Goal: Check status: Check status

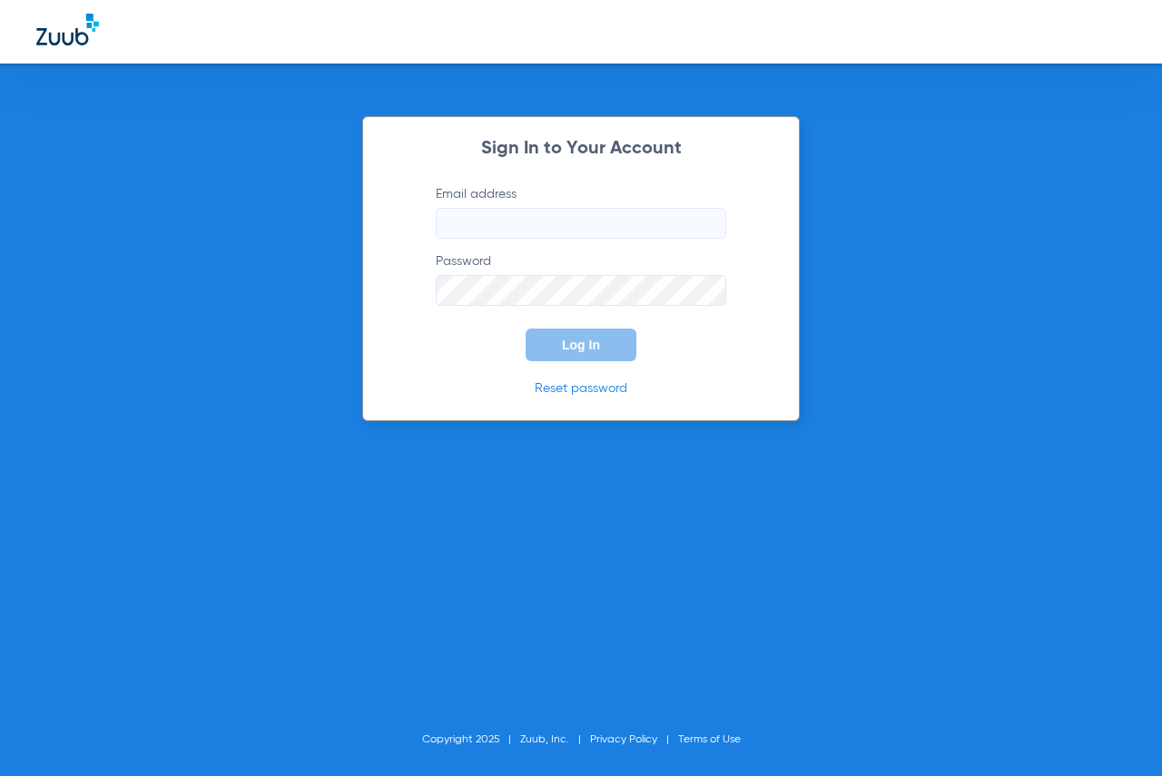
type input "[EMAIL_ADDRESS][DOMAIN_NAME]"
click at [578, 336] on button "Log In" at bounding box center [581, 345] width 111 height 33
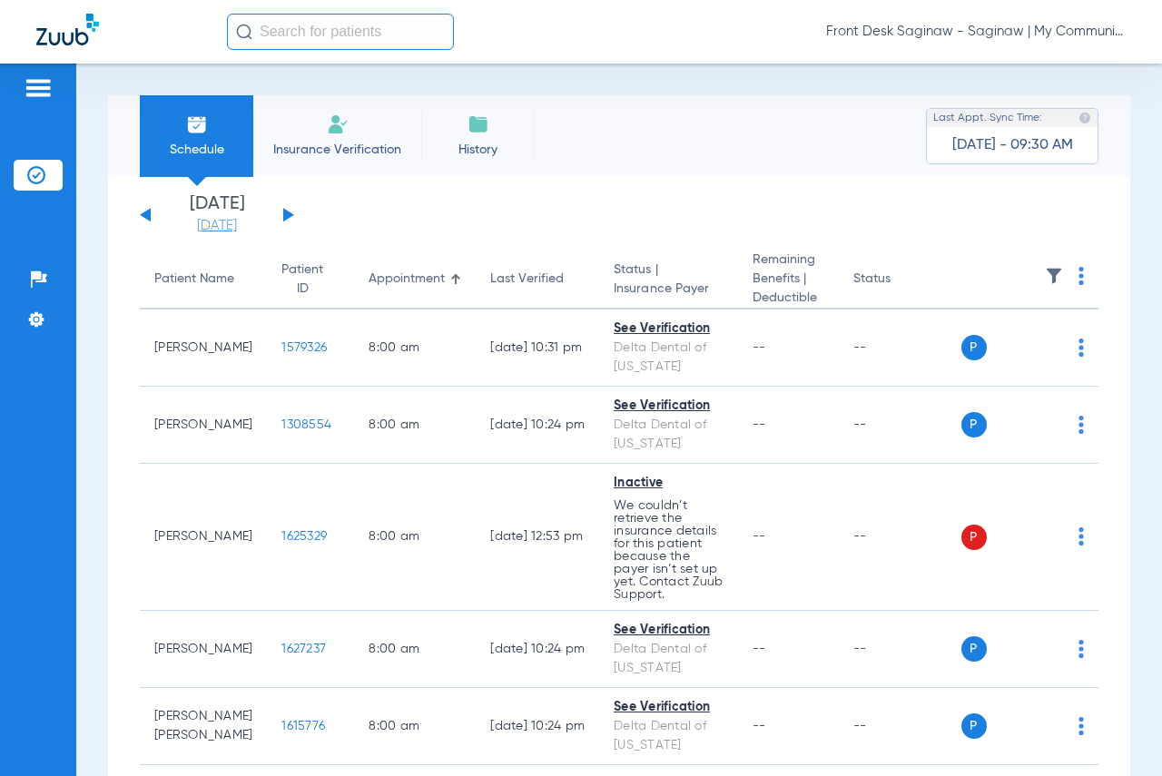
click at [258, 228] on link "[DATE]" at bounding box center [216, 226] width 109 height 18
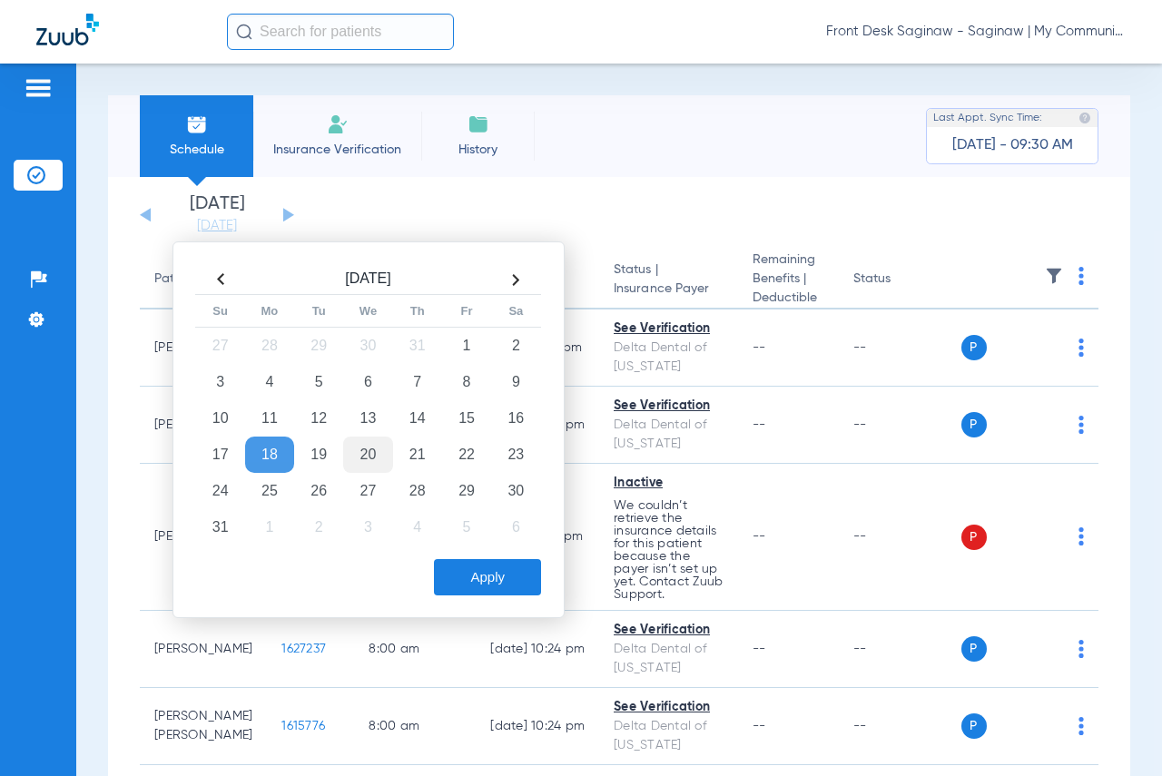
click at [370, 457] on td "20" at bounding box center [367, 455] width 49 height 36
click at [508, 597] on div "[DATE] Su Mo Tu We Th Fr Sa 27 28 29 30 31 1 2 3 4 5 6 7 8 9 10 11 12 13 14 15 …" at bounding box center [368, 429] width 392 height 377
click at [504, 584] on button "Apply" at bounding box center [487, 577] width 107 height 36
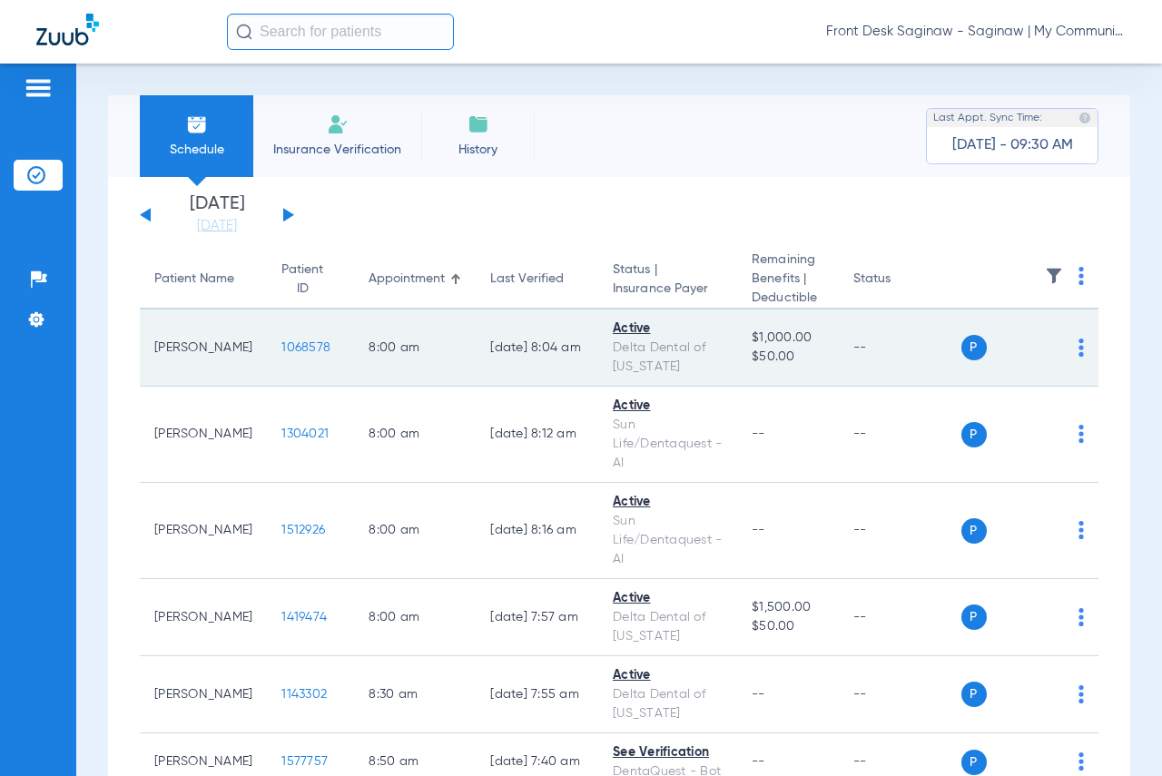
click at [320, 352] on td "1068578" at bounding box center [310, 348] width 87 height 77
click at [306, 350] on span "1068578" at bounding box center [305, 347] width 49 height 13
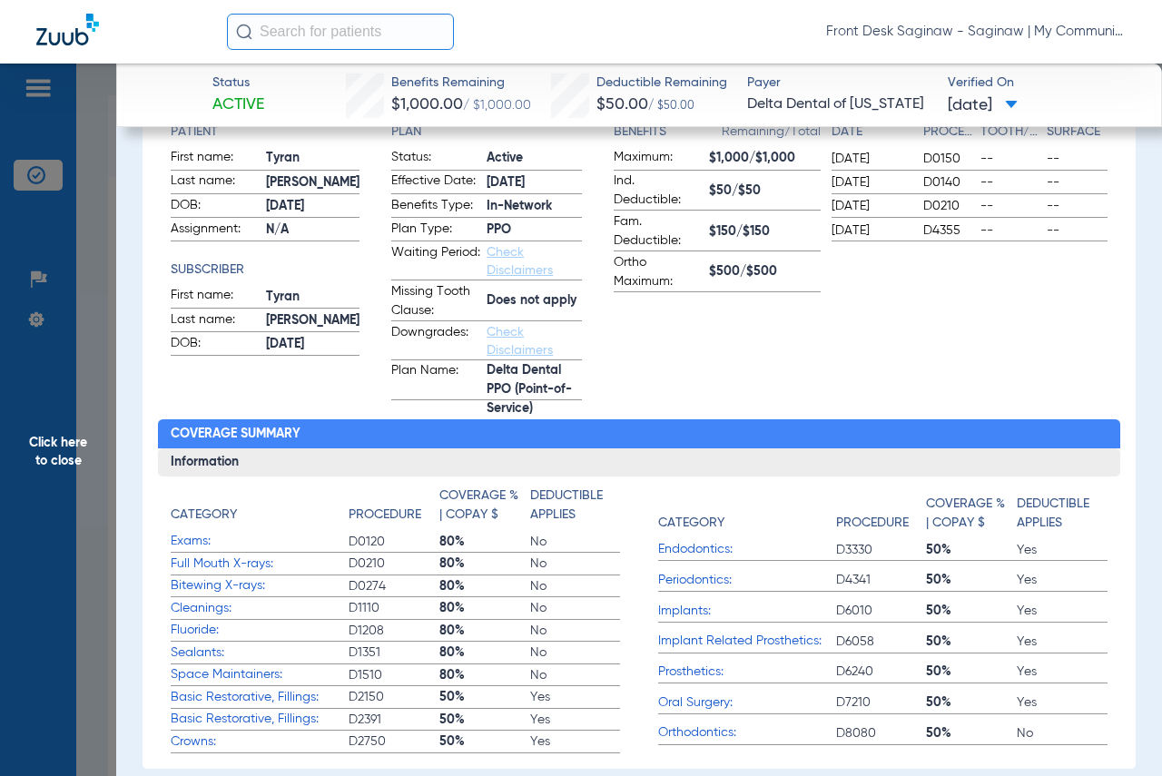
scroll to position [363, 0]
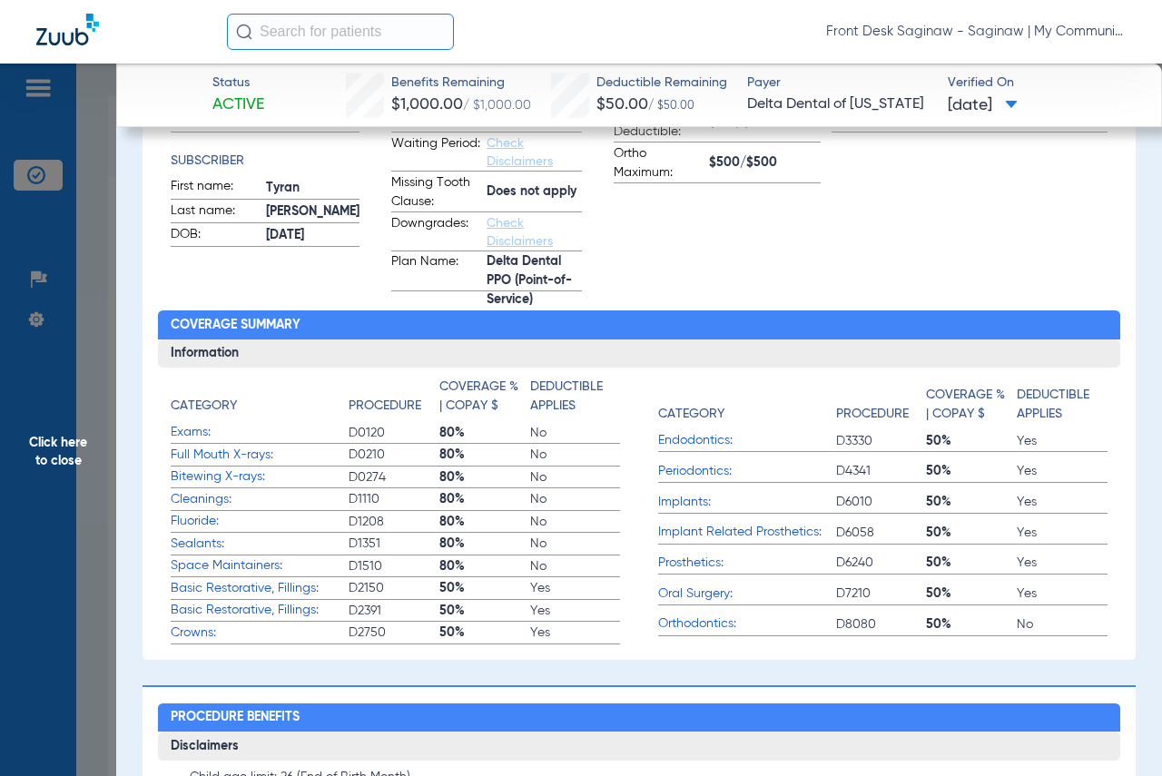
click at [48, 210] on span "Click here to close" at bounding box center [58, 452] width 116 height 776
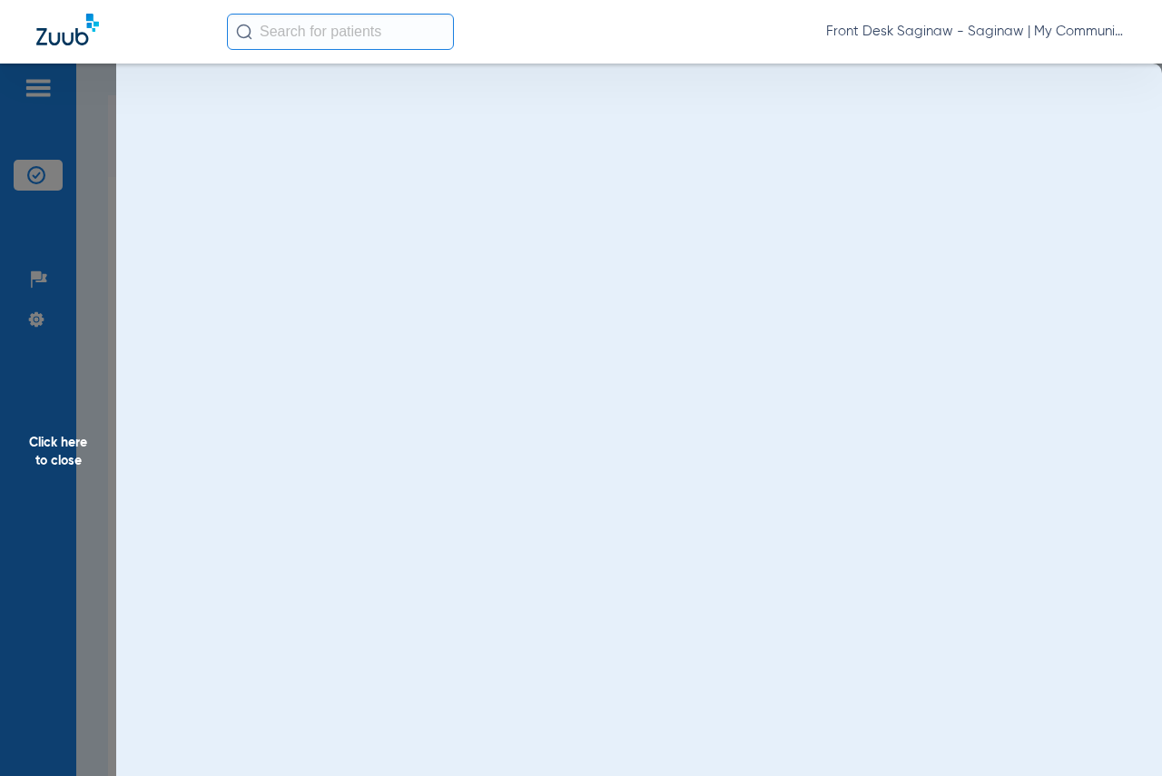
scroll to position [0, 0]
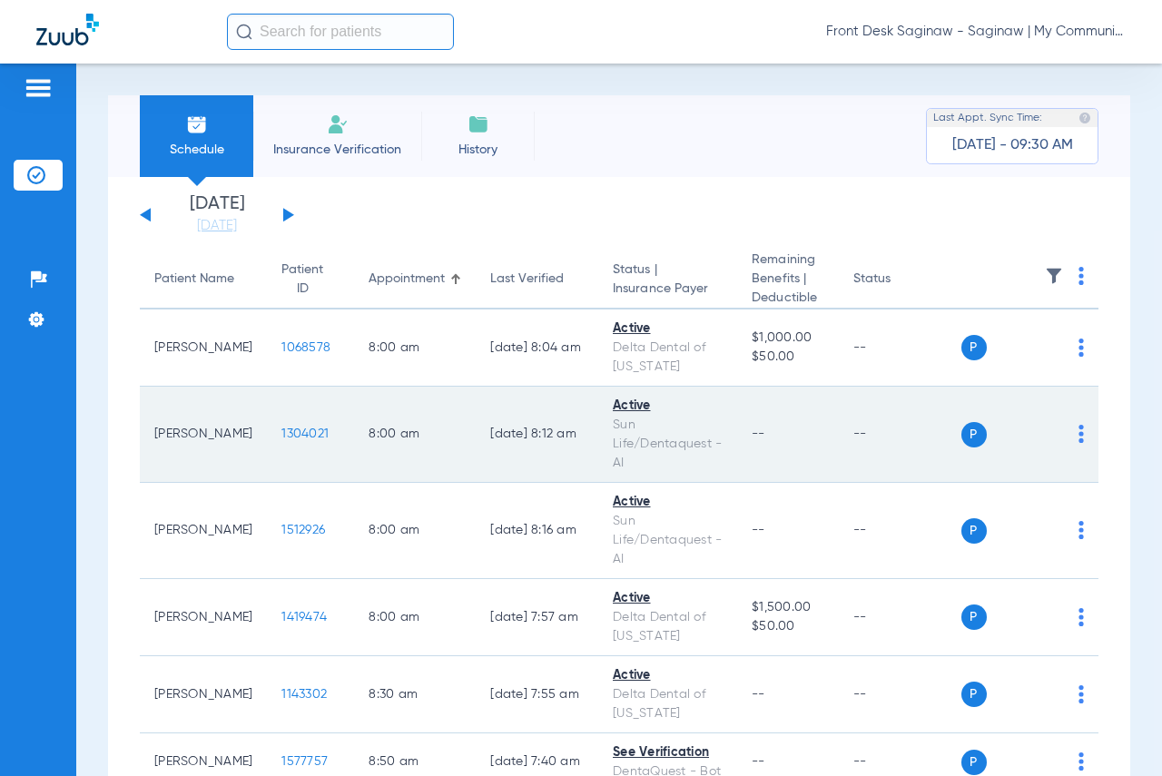
click at [293, 437] on span "1304021" at bounding box center [304, 434] width 47 height 13
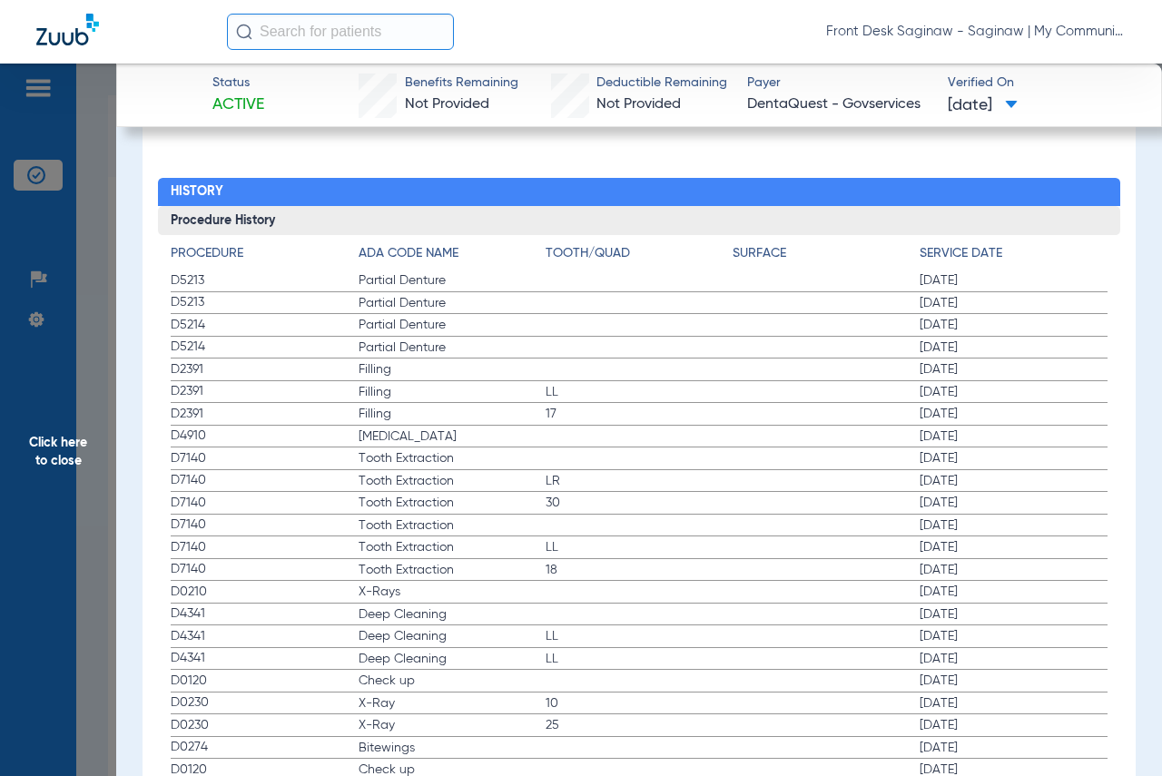
scroll to position [1634, 0]
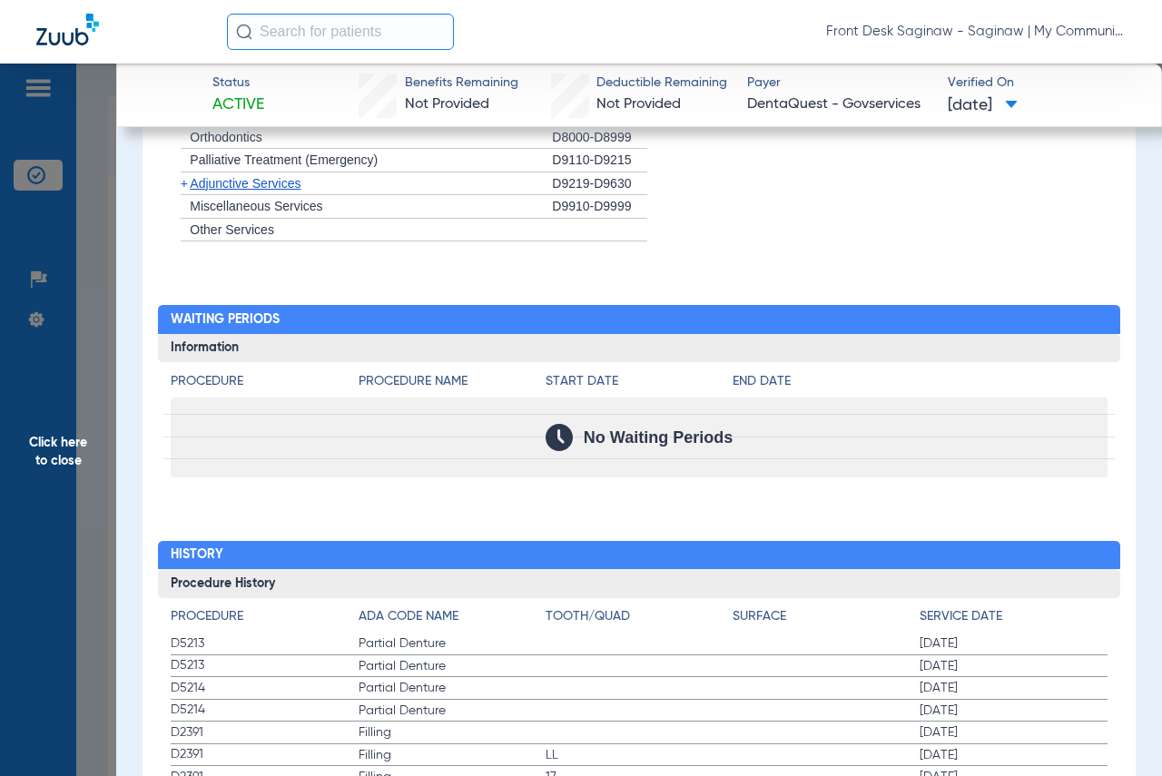
click at [63, 441] on span "Click here to close" at bounding box center [58, 452] width 116 height 776
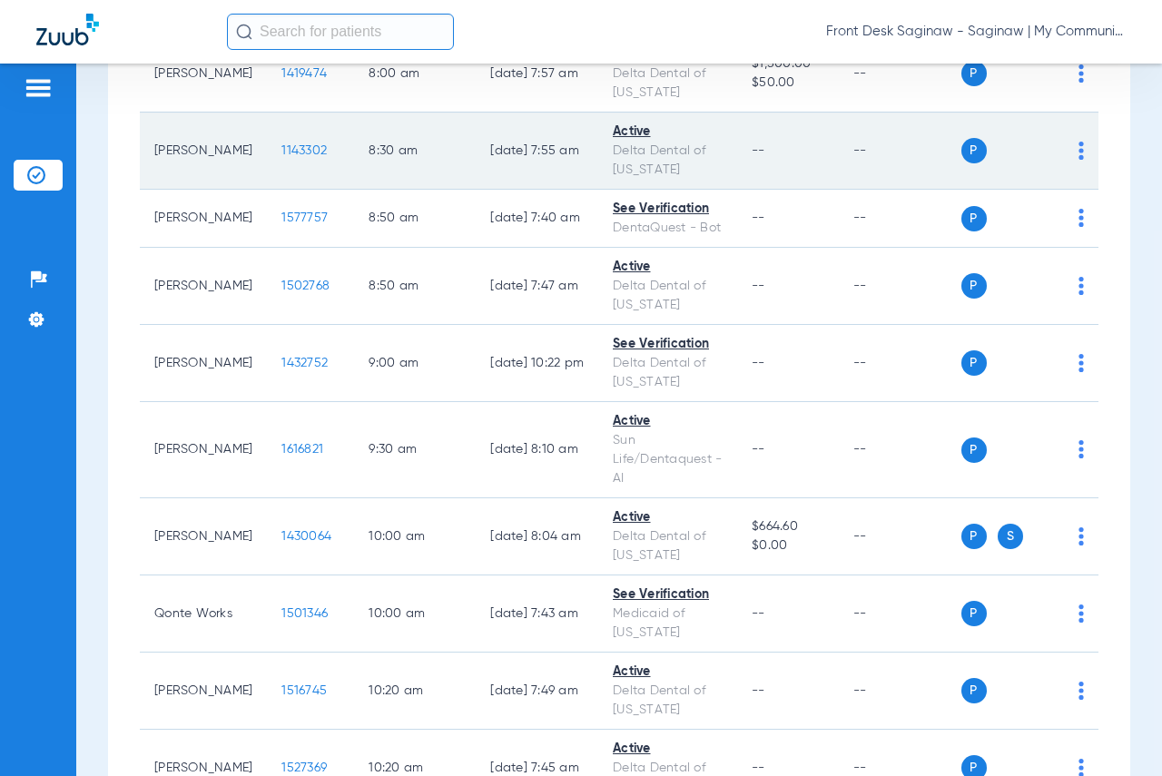
scroll to position [545, 0]
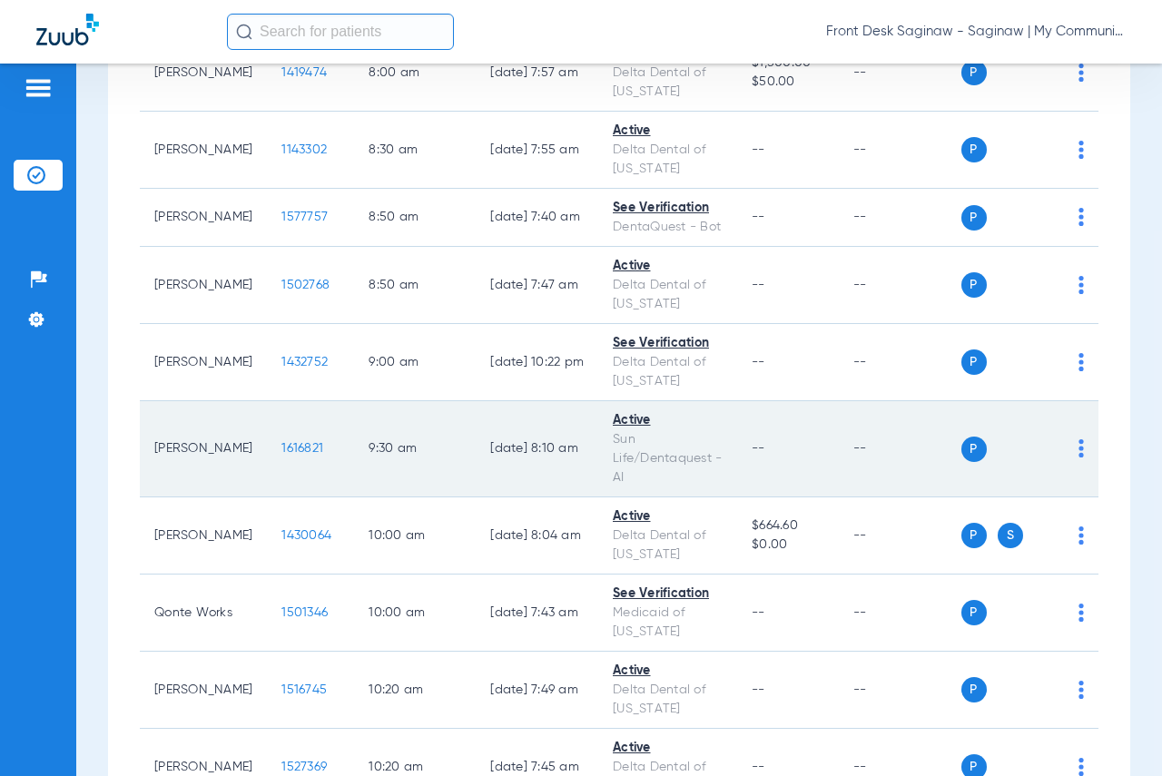
click at [294, 455] on span "1616821" at bounding box center [302, 448] width 42 height 13
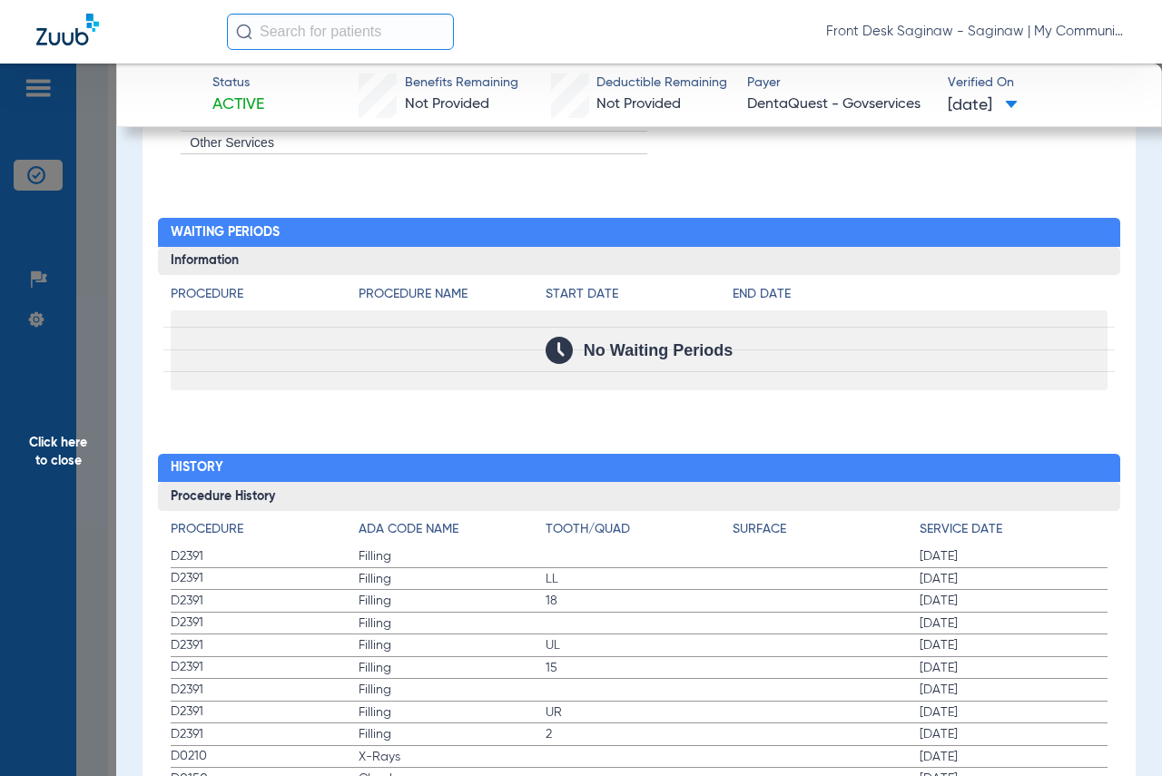
scroll to position [1796, 0]
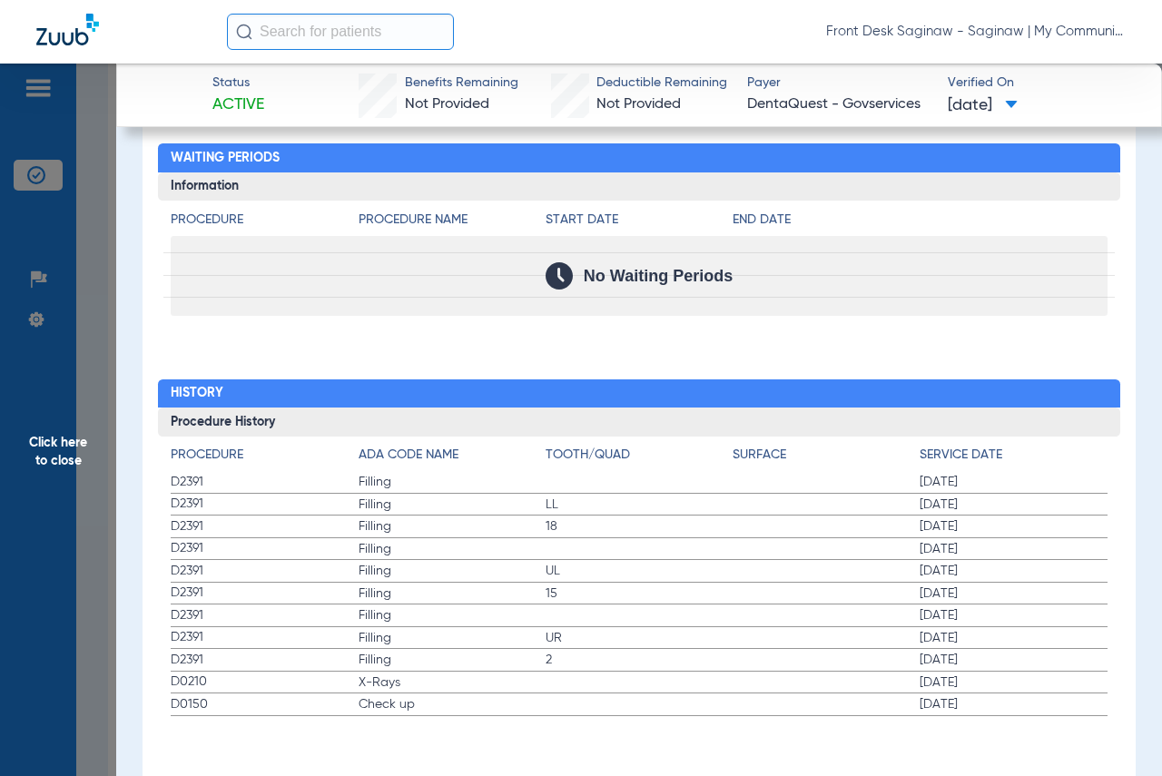
drag, startPoint x: 0, startPoint y: 456, endPoint x: 161, endPoint y: 458, distance: 160.7
click at [17, 456] on span "Click here to close" at bounding box center [58, 452] width 116 height 776
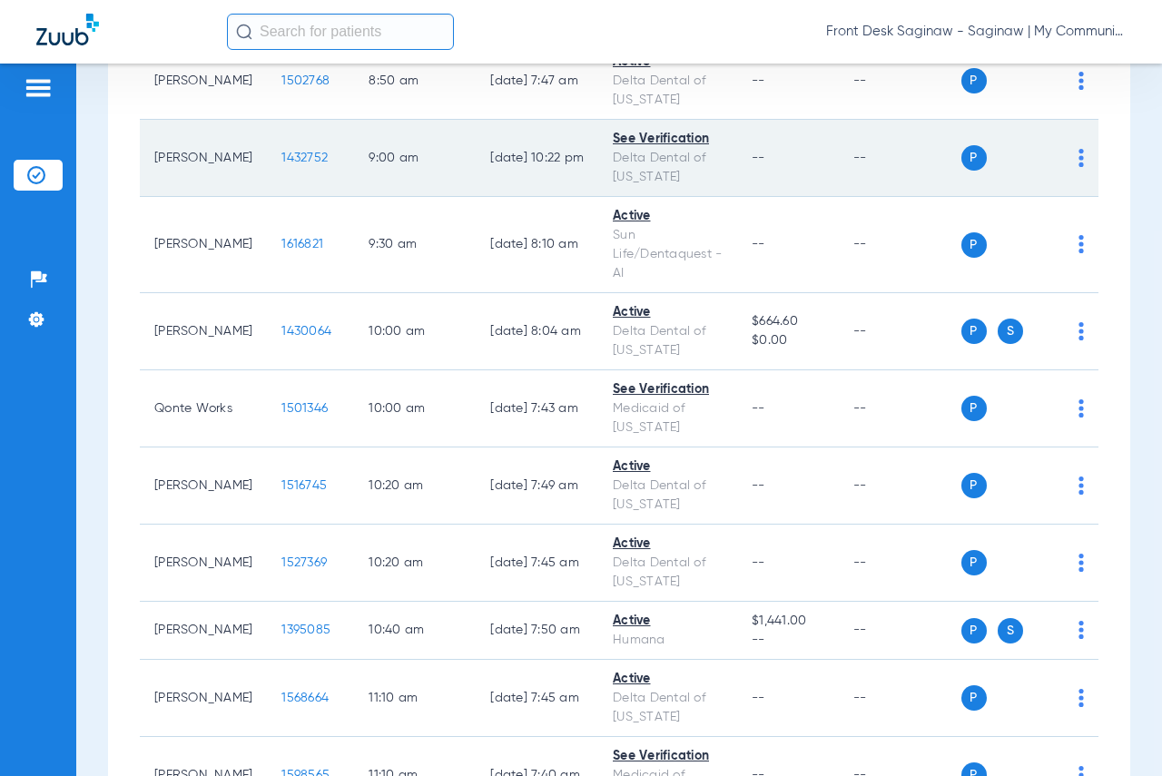
scroll to position [908, 0]
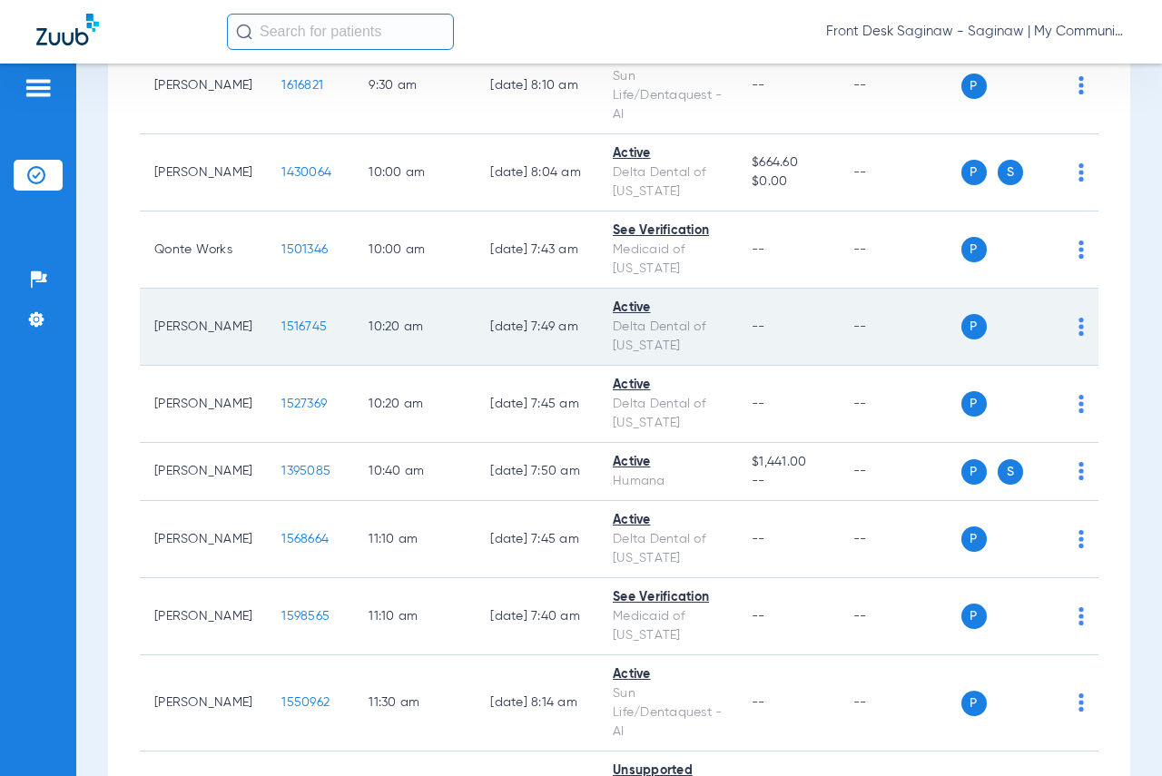
click at [310, 333] on span "1516745" at bounding box center [303, 326] width 45 height 13
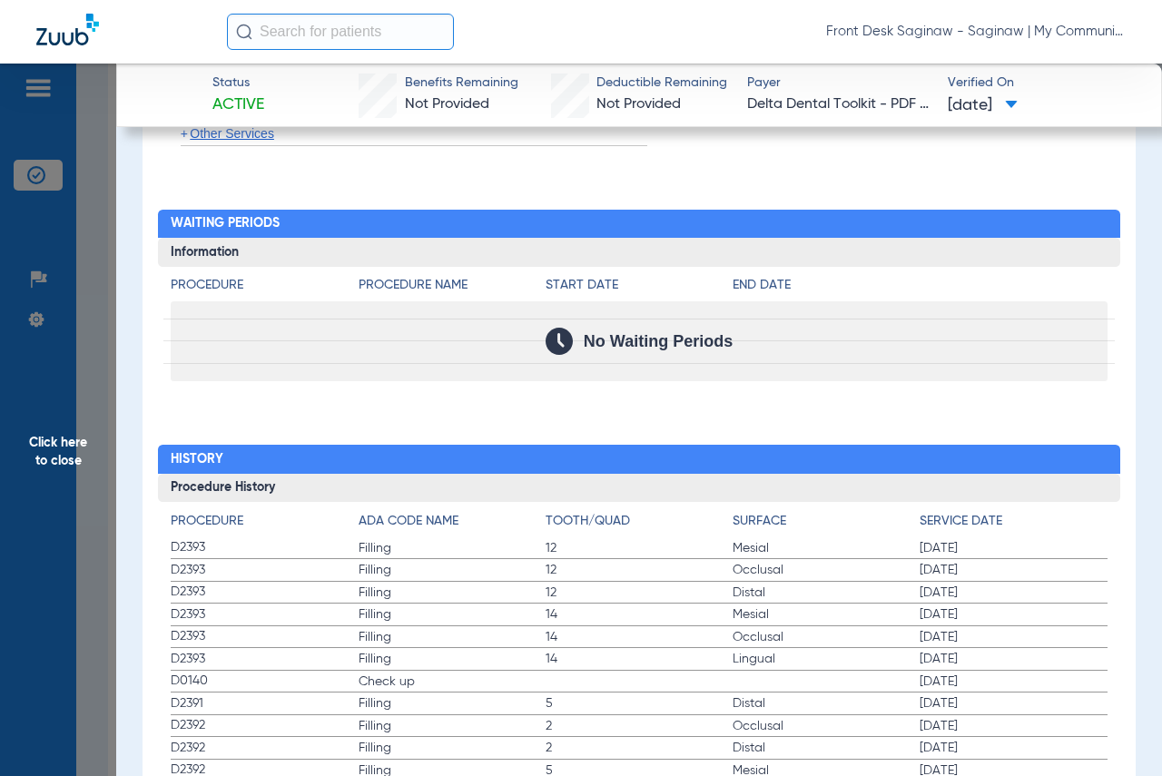
scroll to position [1815, 0]
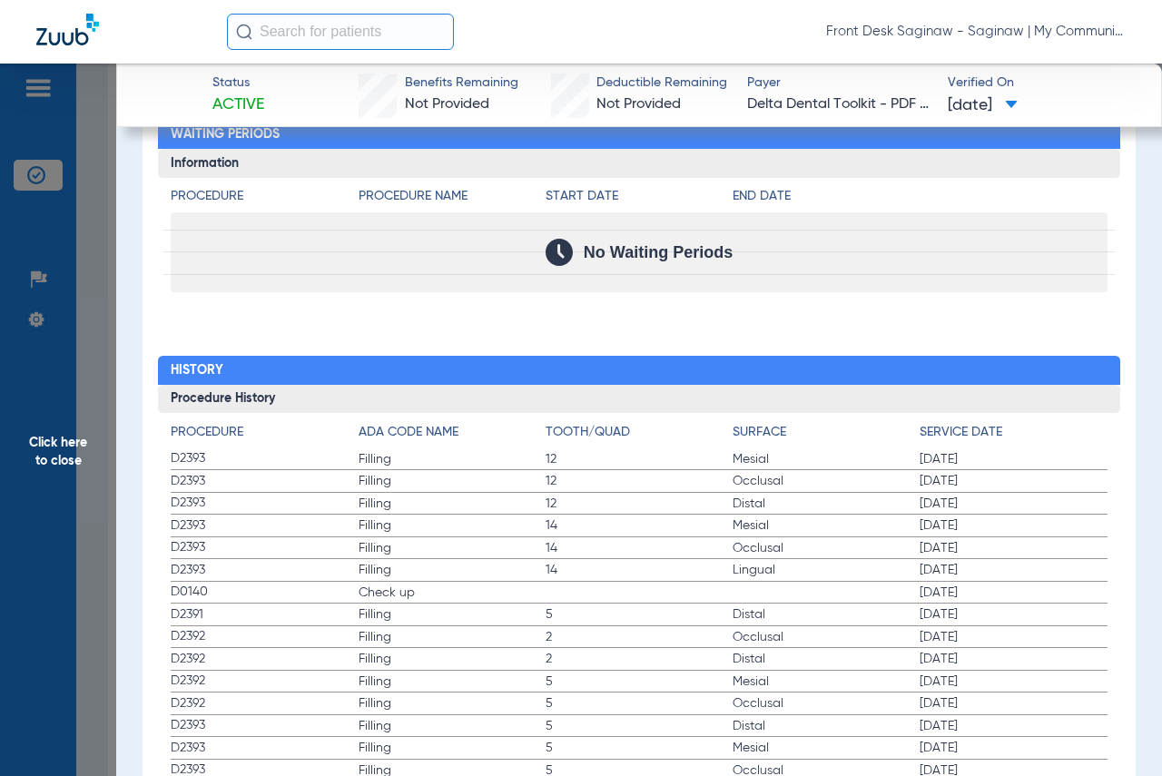
drag, startPoint x: 16, startPoint y: 433, endPoint x: 428, endPoint y: 413, distance: 411.7
click at [25, 433] on span "Click here to close" at bounding box center [58, 452] width 116 height 776
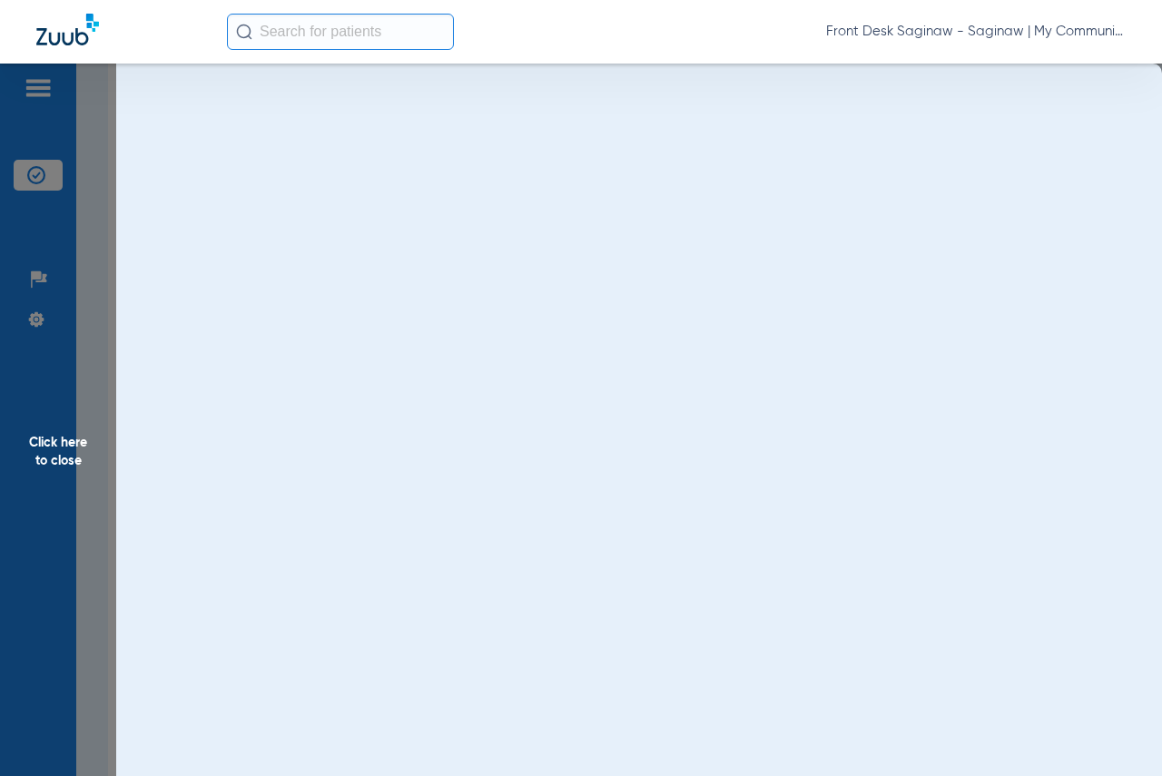
scroll to position [0, 0]
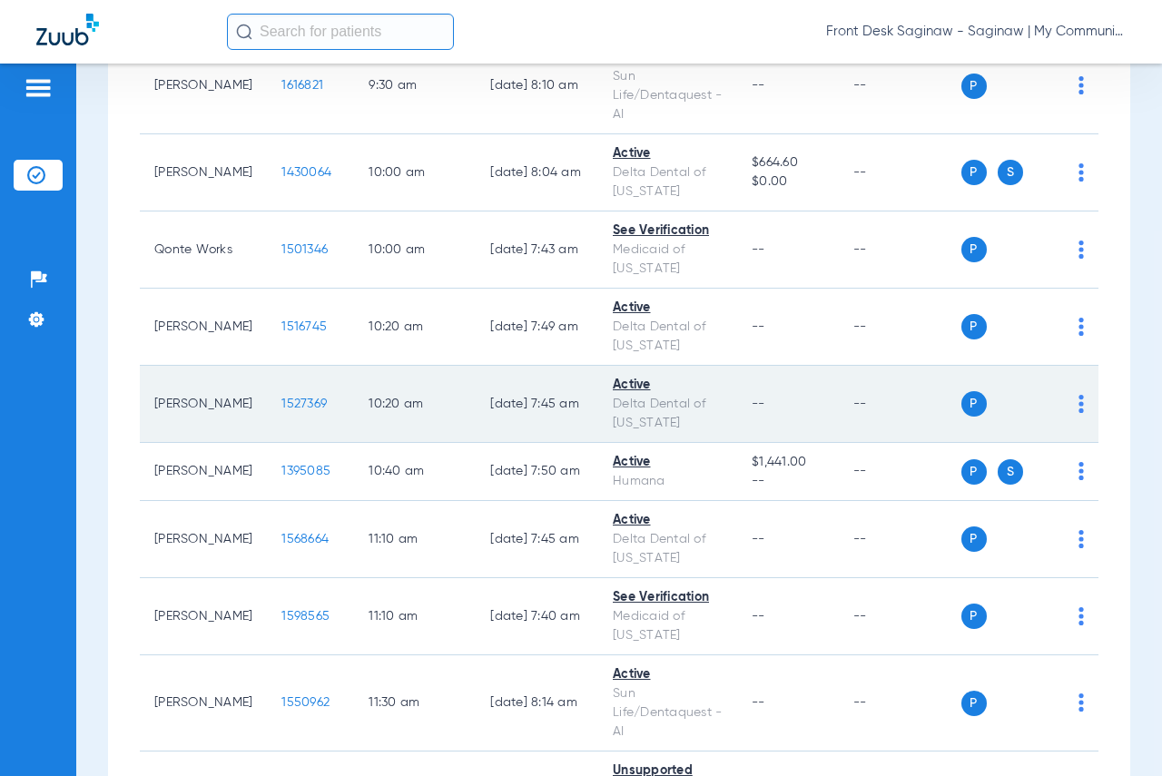
click at [290, 410] on span "1527369" at bounding box center [303, 404] width 45 height 13
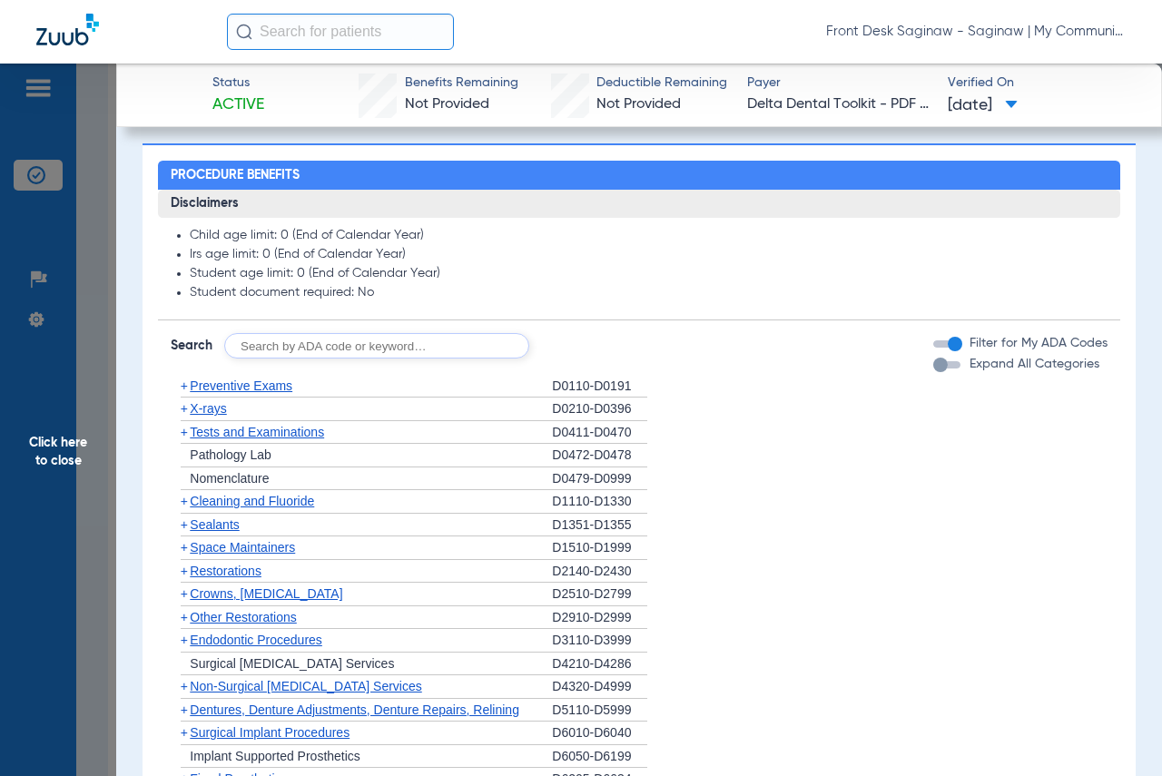
scroll to position [908, 0]
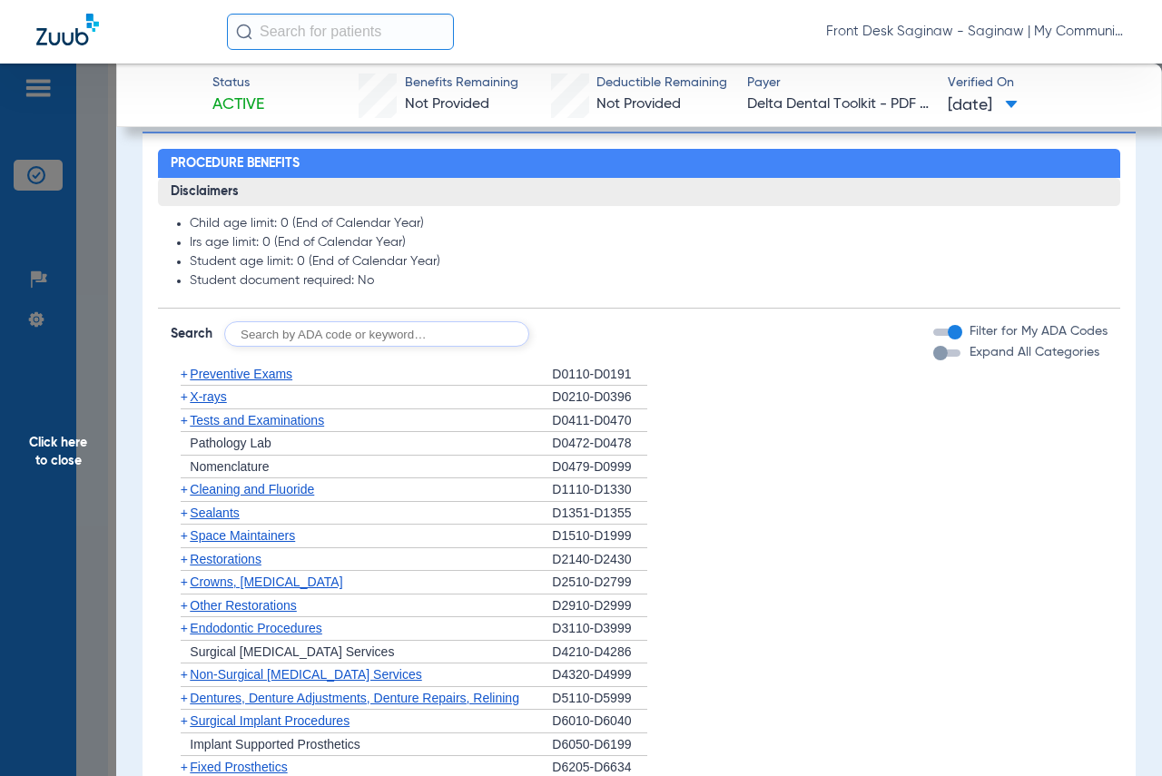
click at [95, 398] on span "Click here to close" at bounding box center [58, 452] width 116 height 776
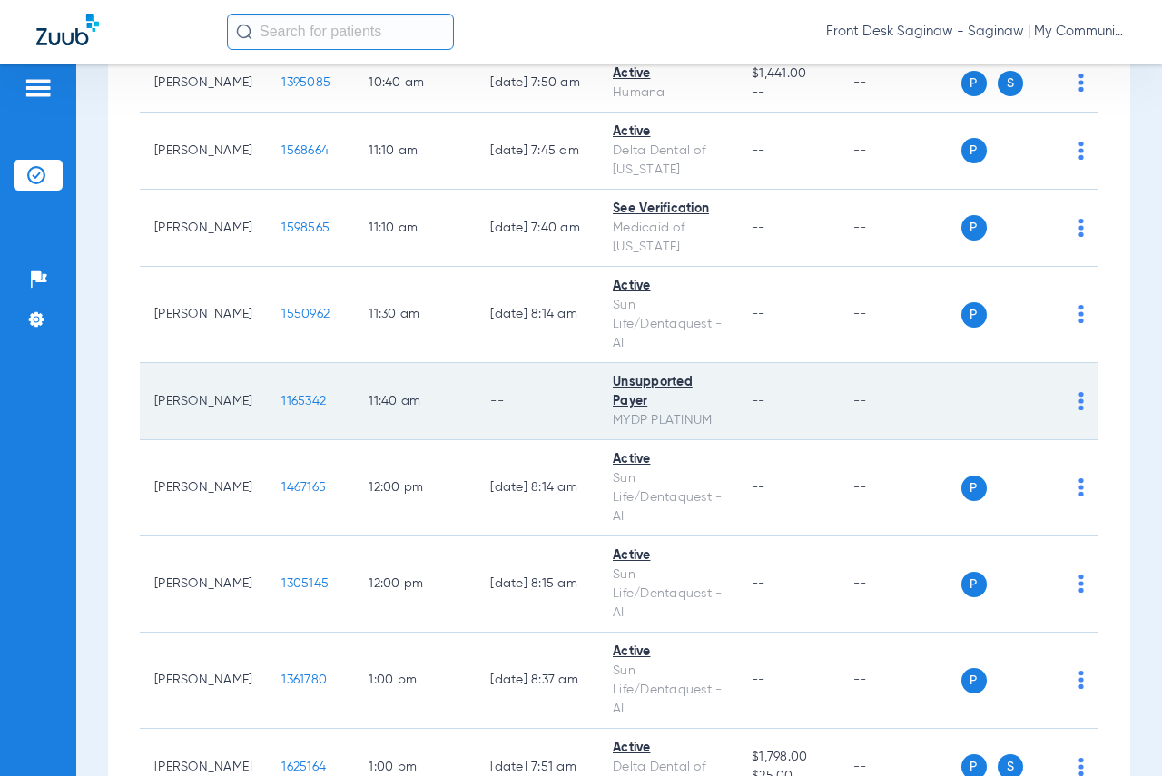
scroll to position [1271, 0]
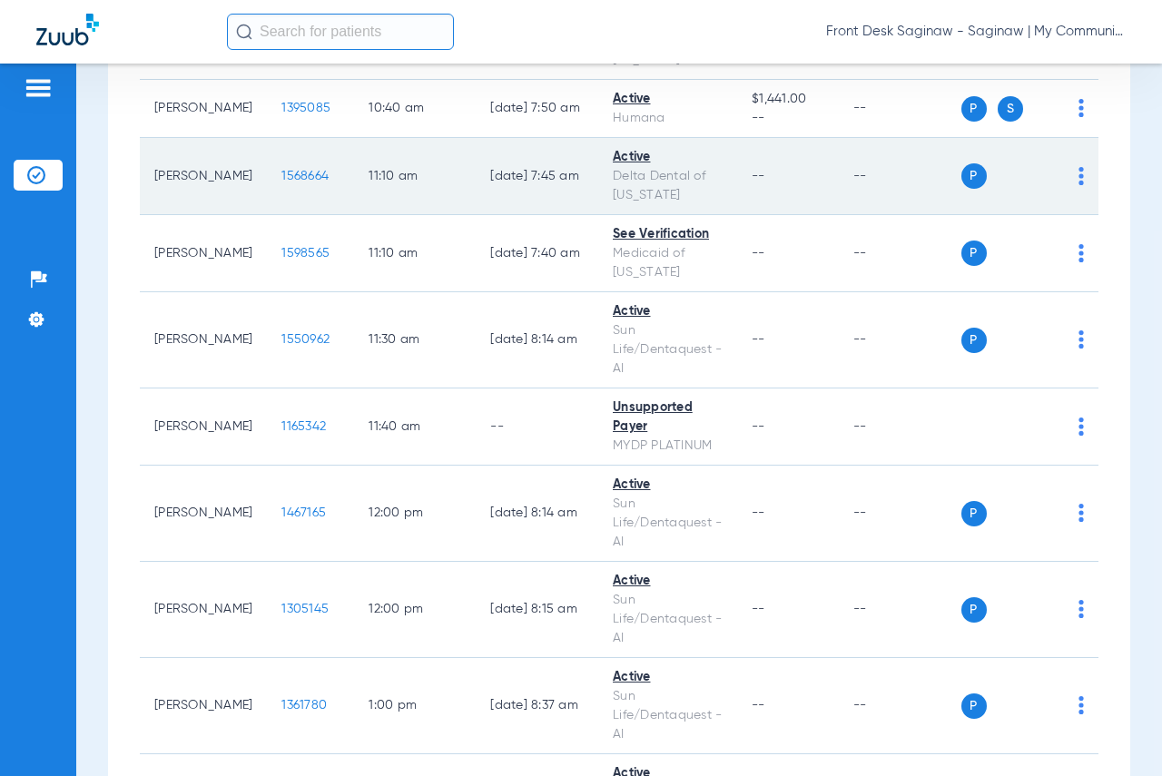
click at [289, 182] on span "1568664" at bounding box center [304, 176] width 47 height 13
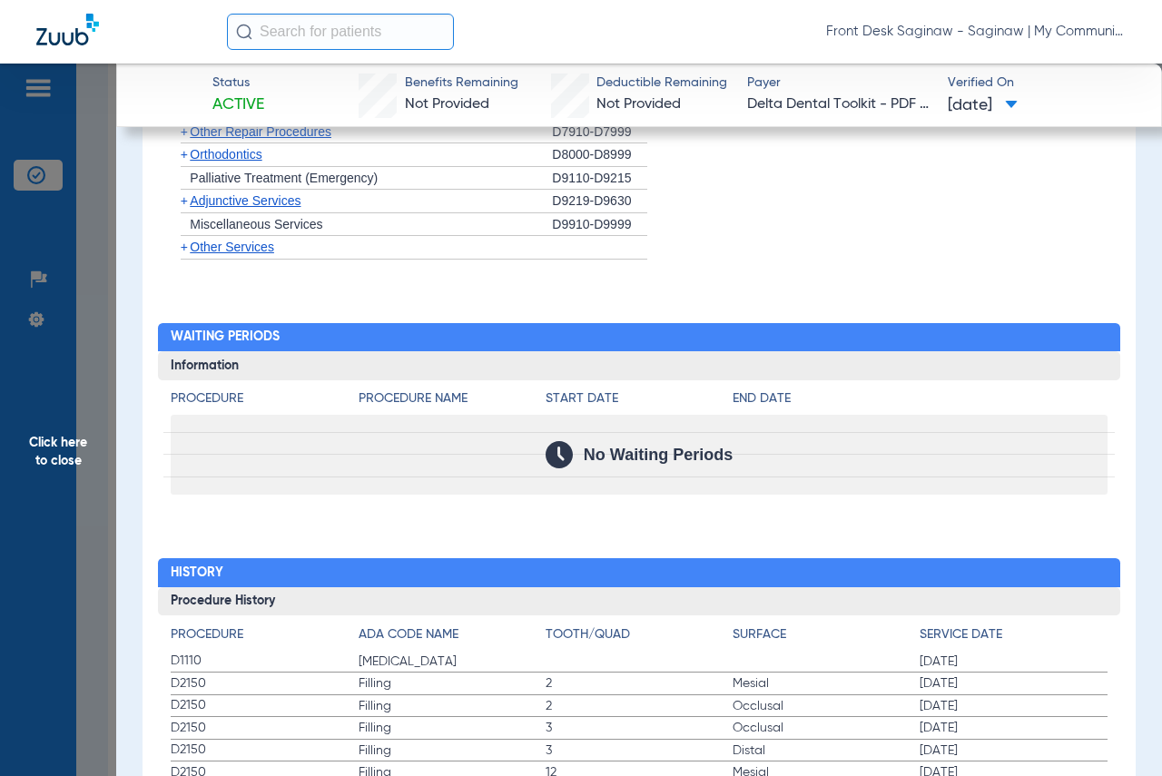
scroll to position [1750, 0]
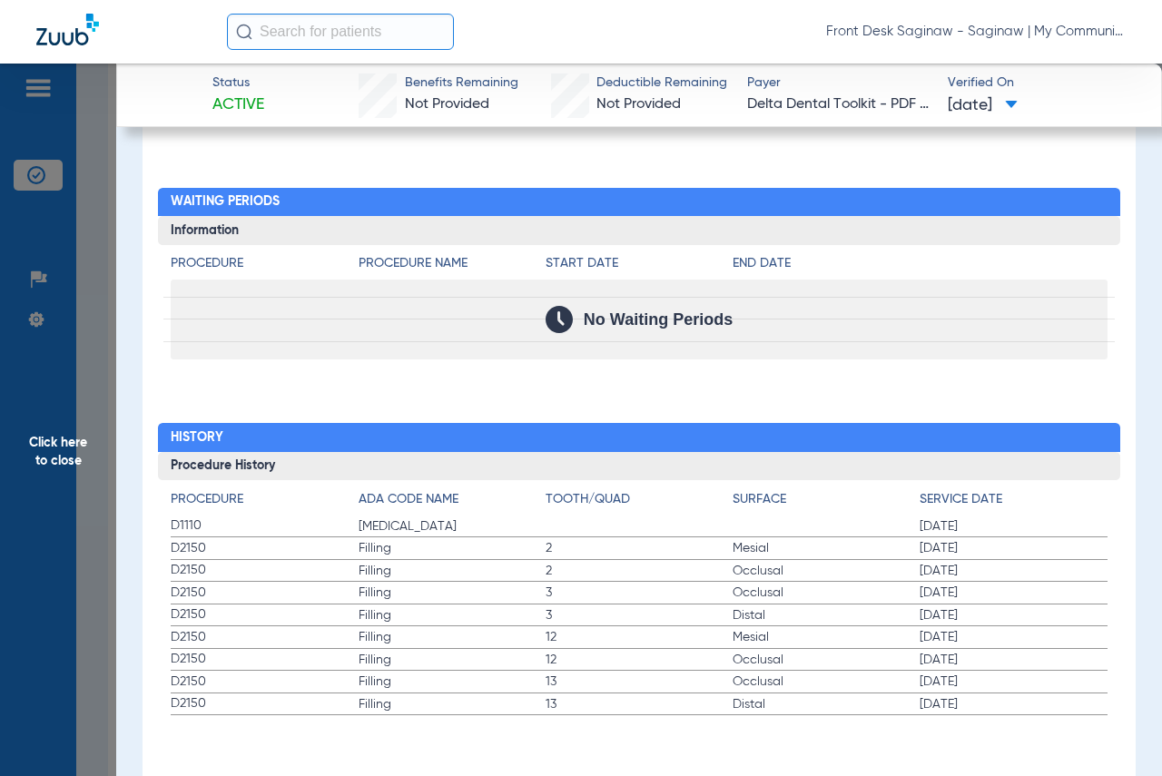
click at [20, 510] on span "Click here to close" at bounding box center [58, 452] width 116 height 776
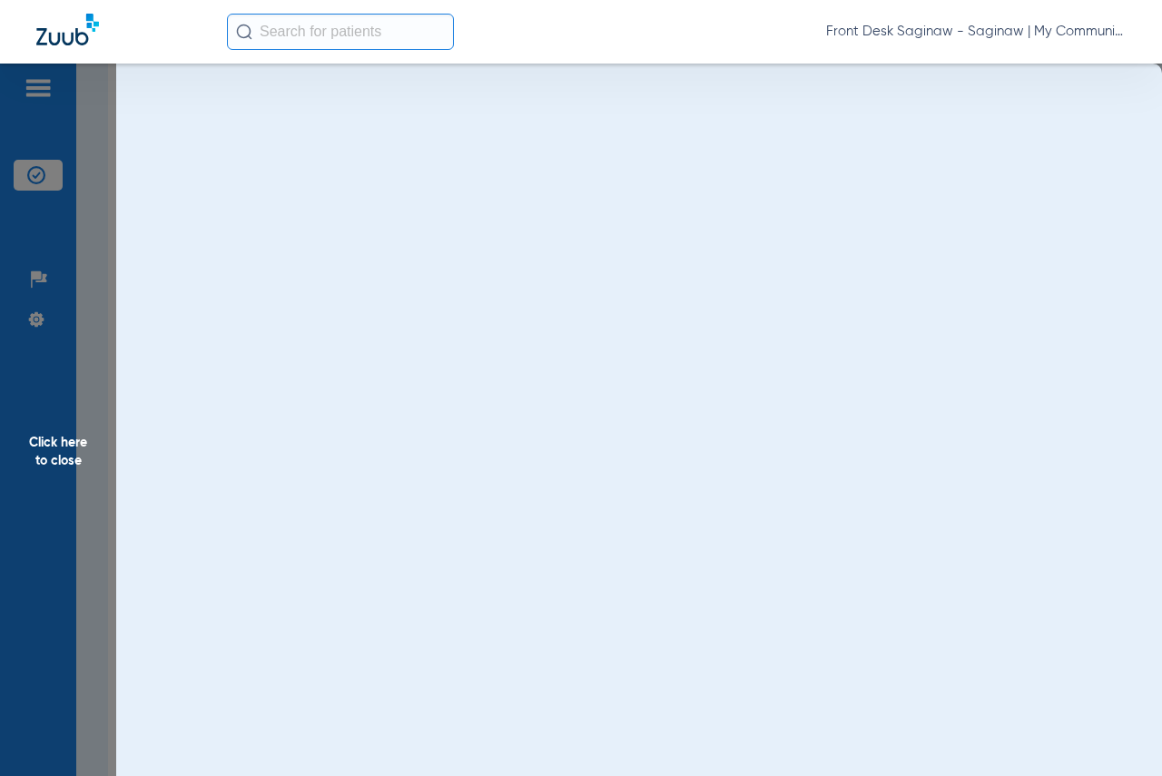
scroll to position [0, 0]
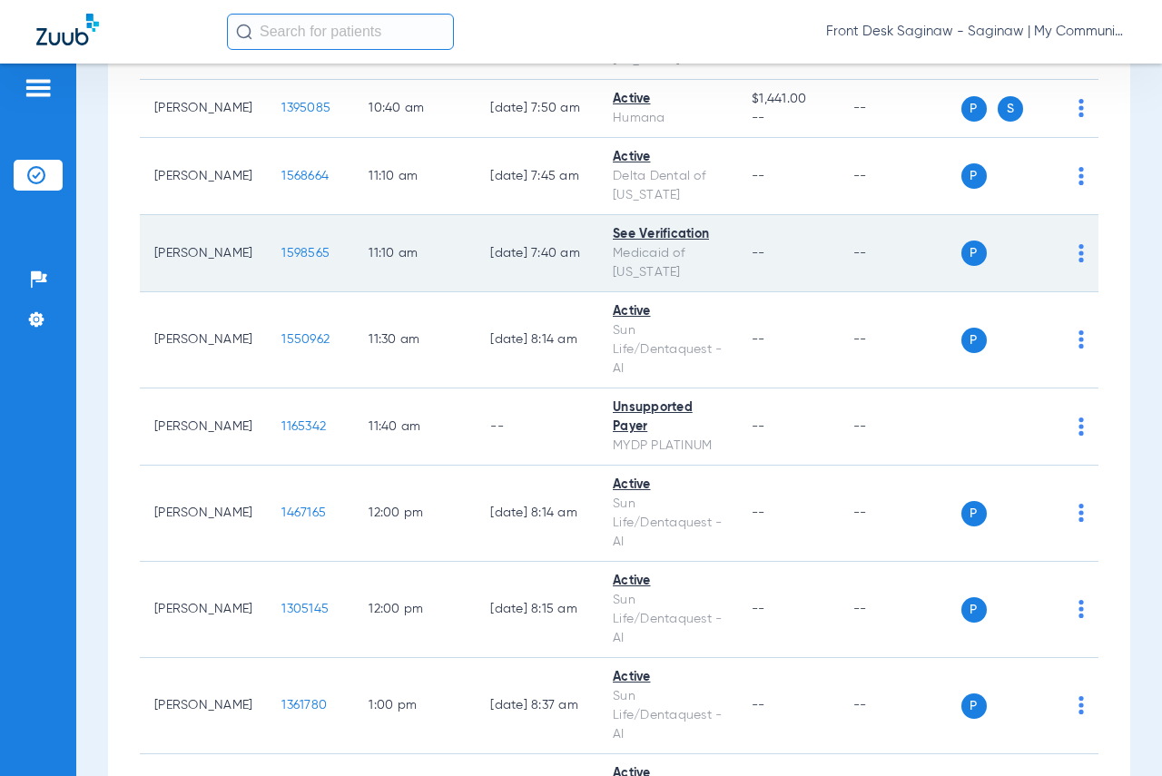
click at [292, 260] on span "1598565" at bounding box center [305, 253] width 48 height 13
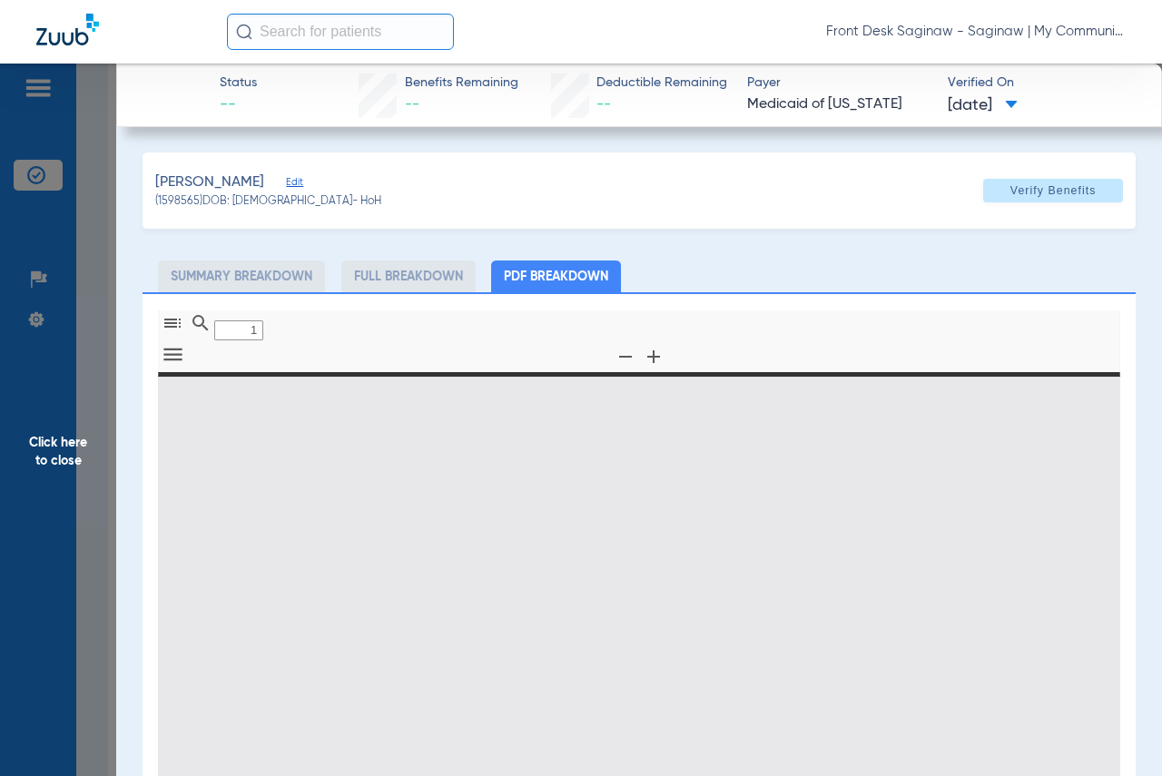
type input "0"
select select "page-width"
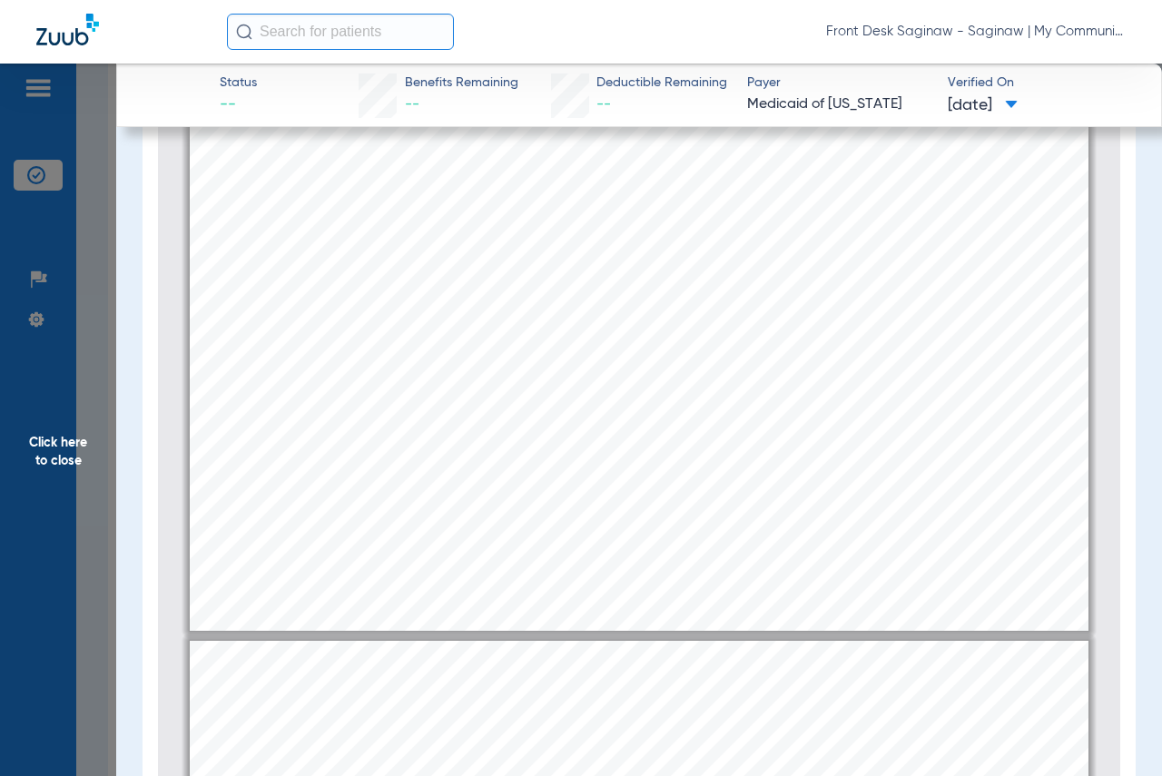
type input "2"
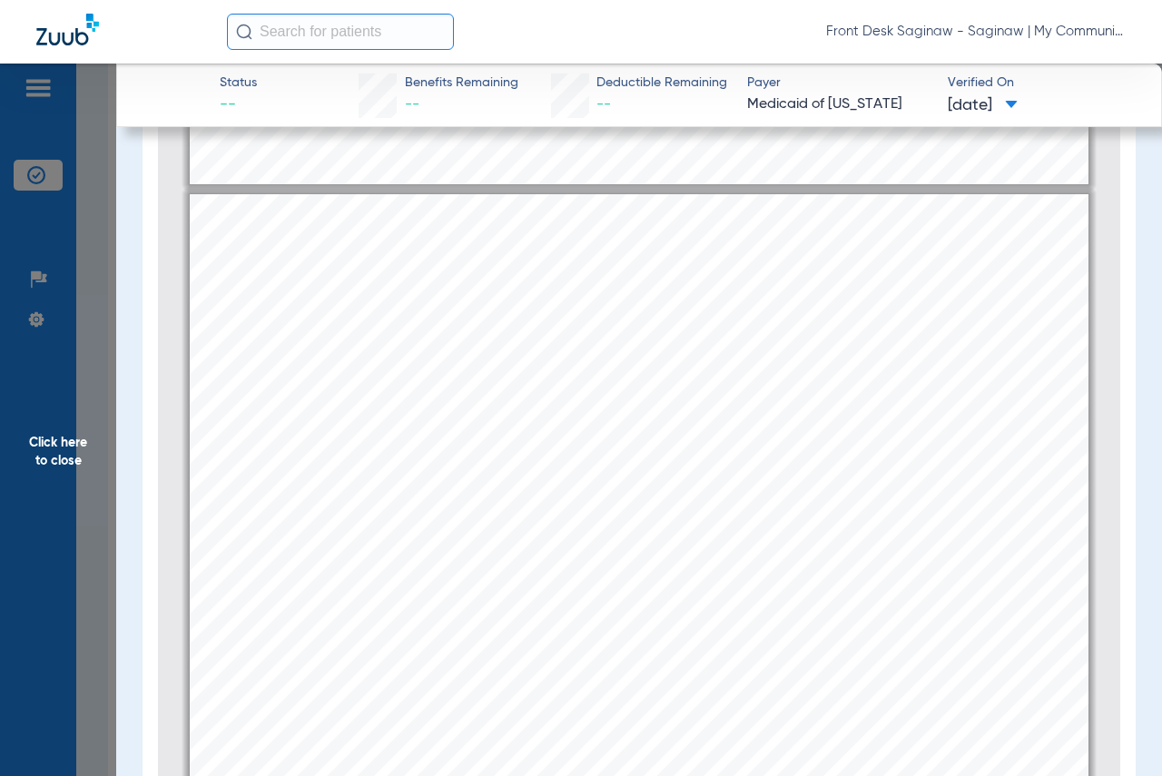
scroll to position [1180, 0]
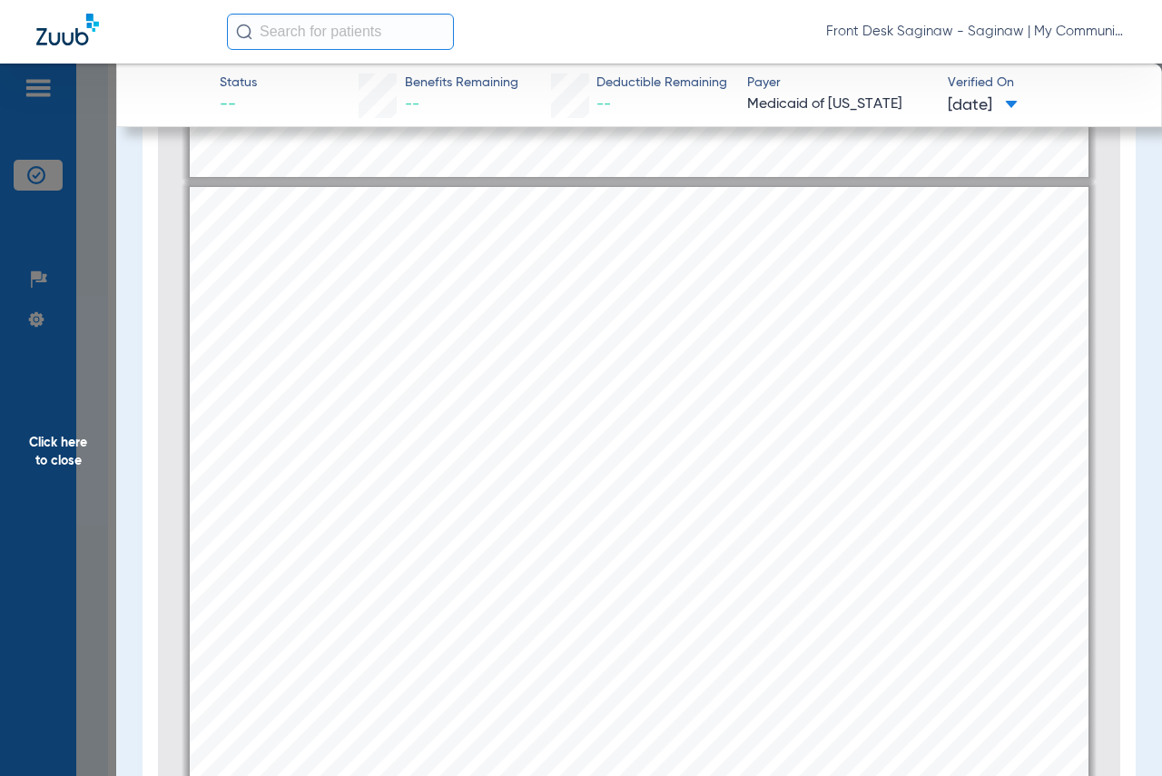
click at [64, 458] on span "Click here to close" at bounding box center [58, 452] width 116 height 776
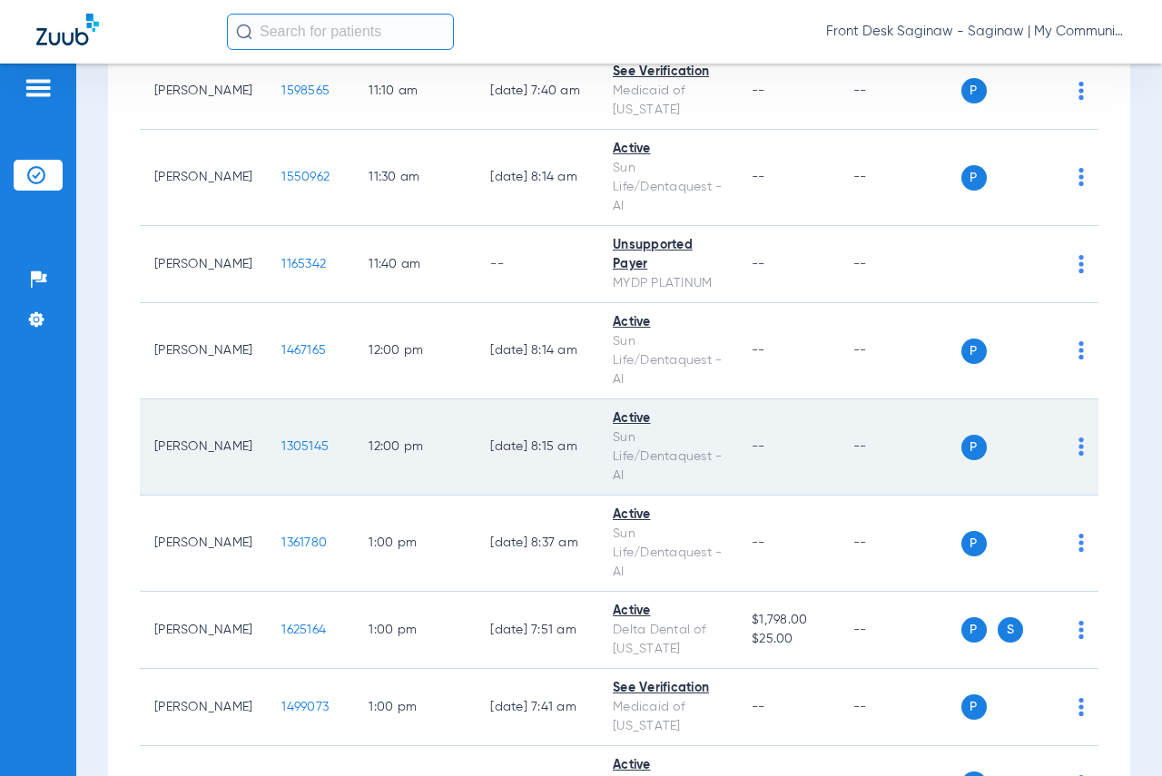
scroll to position [1452, 0]
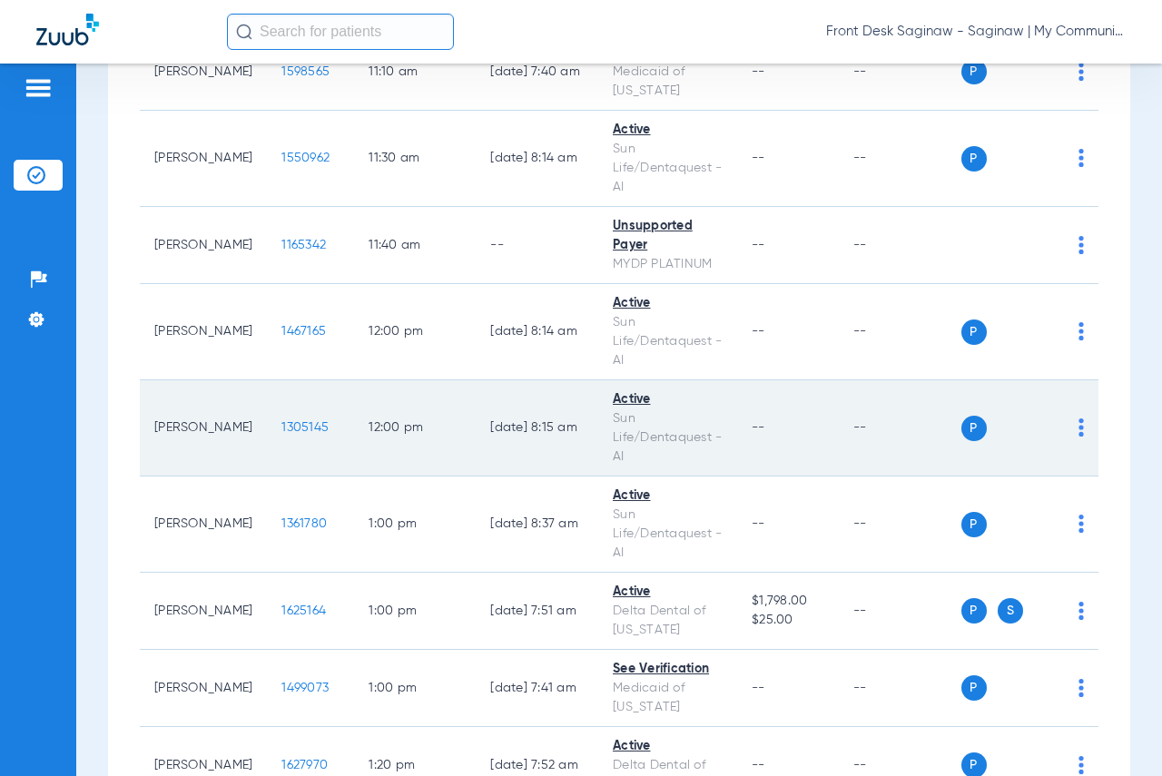
click at [299, 434] on span "1305145" at bounding box center [304, 427] width 47 height 13
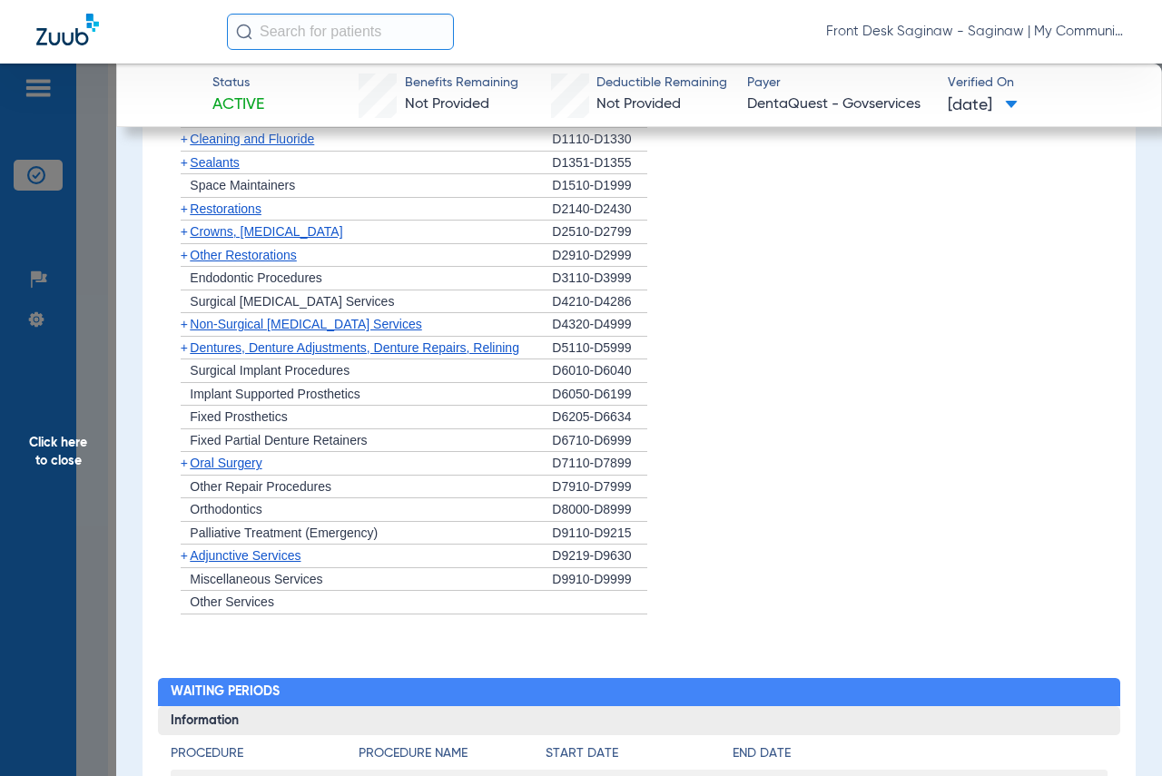
scroll to position [1634, 0]
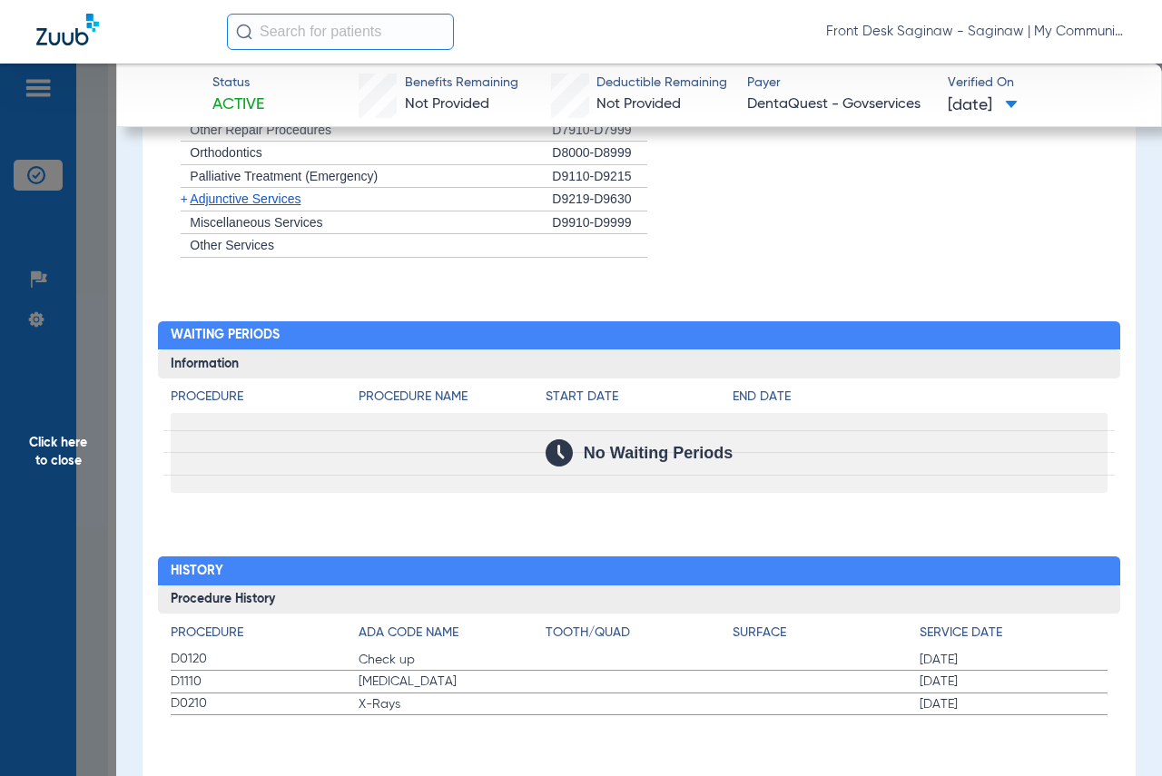
click at [0, 438] on span "Click here to close" at bounding box center [58, 452] width 116 height 776
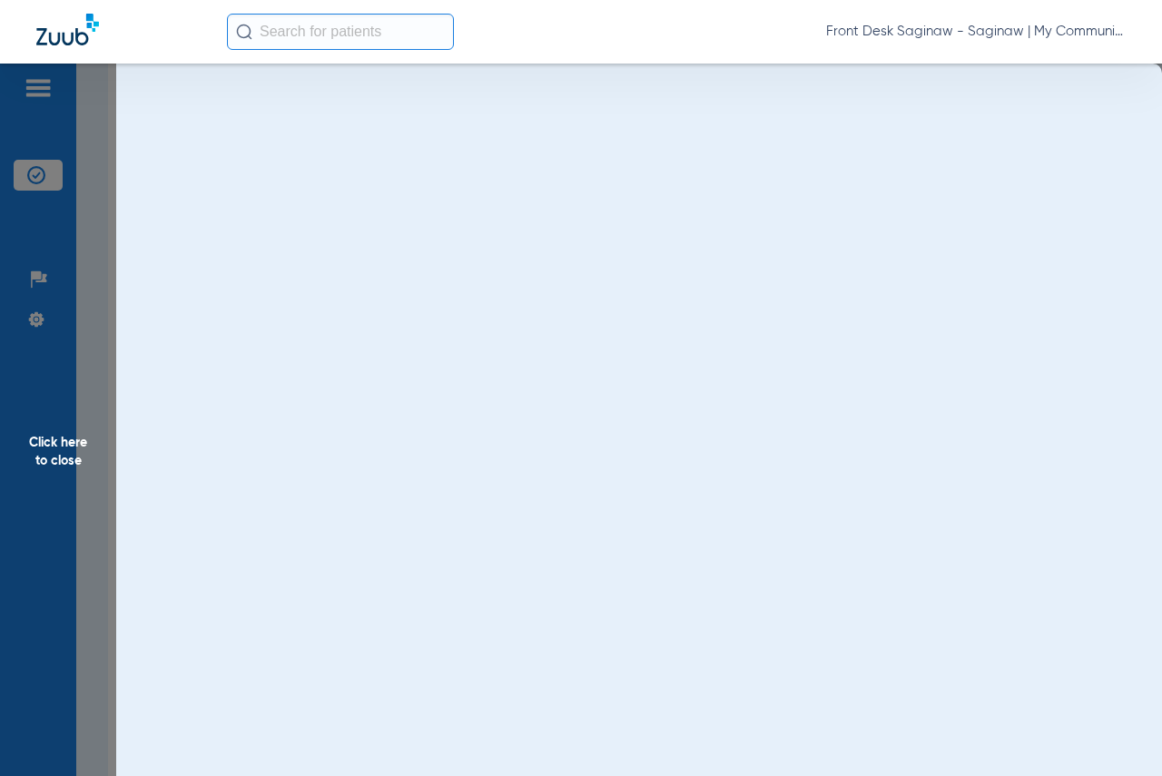
scroll to position [0, 0]
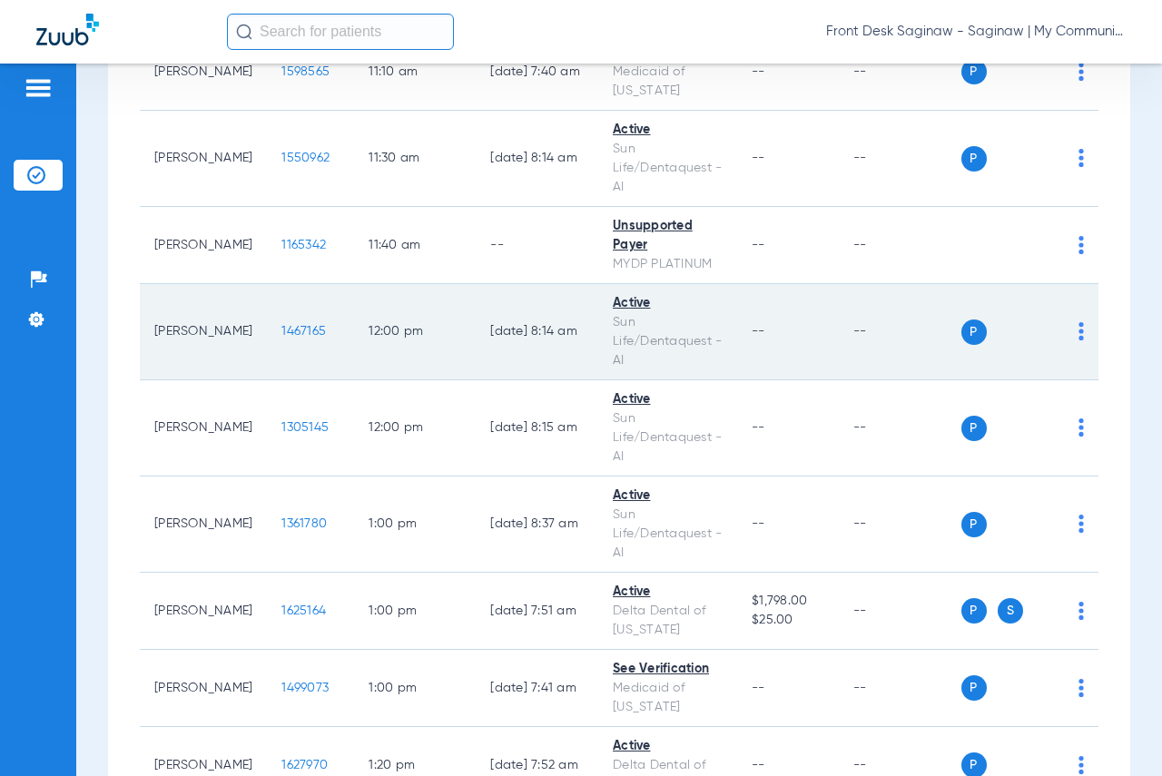
click at [292, 338] on span "1467165" at bounding box center [303, 331] width 44 height 13
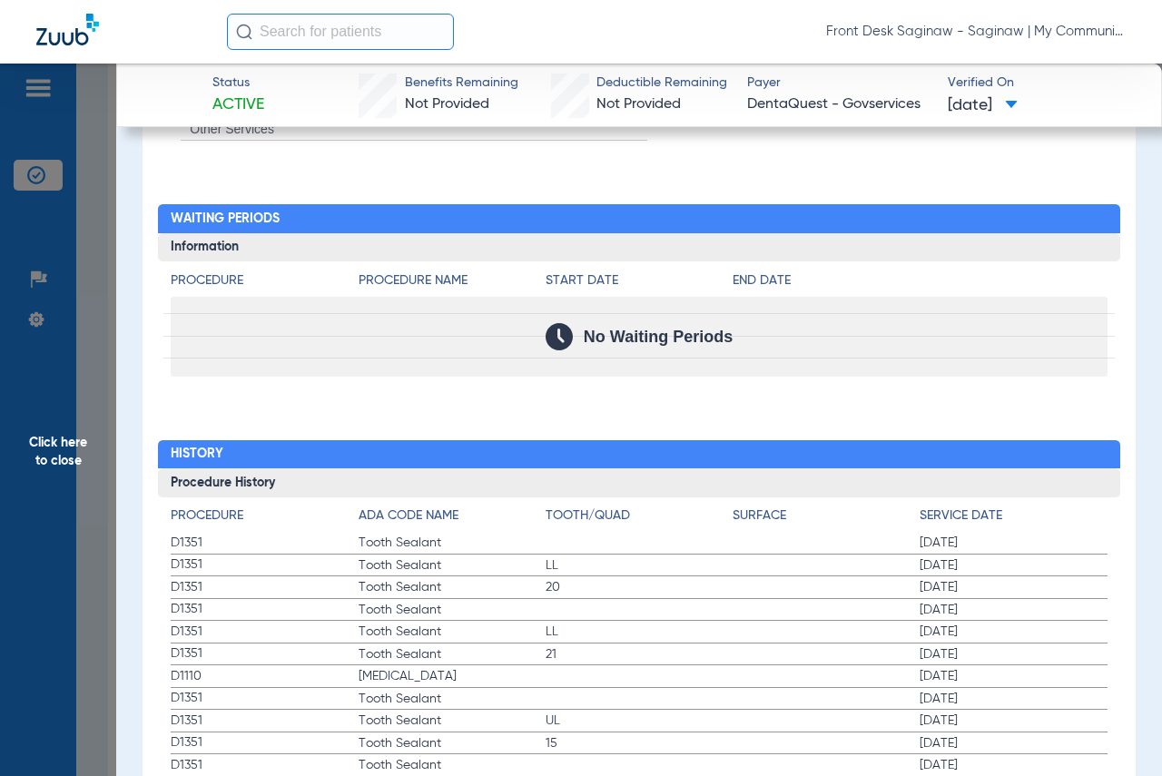
scroll to position [1906, 0]
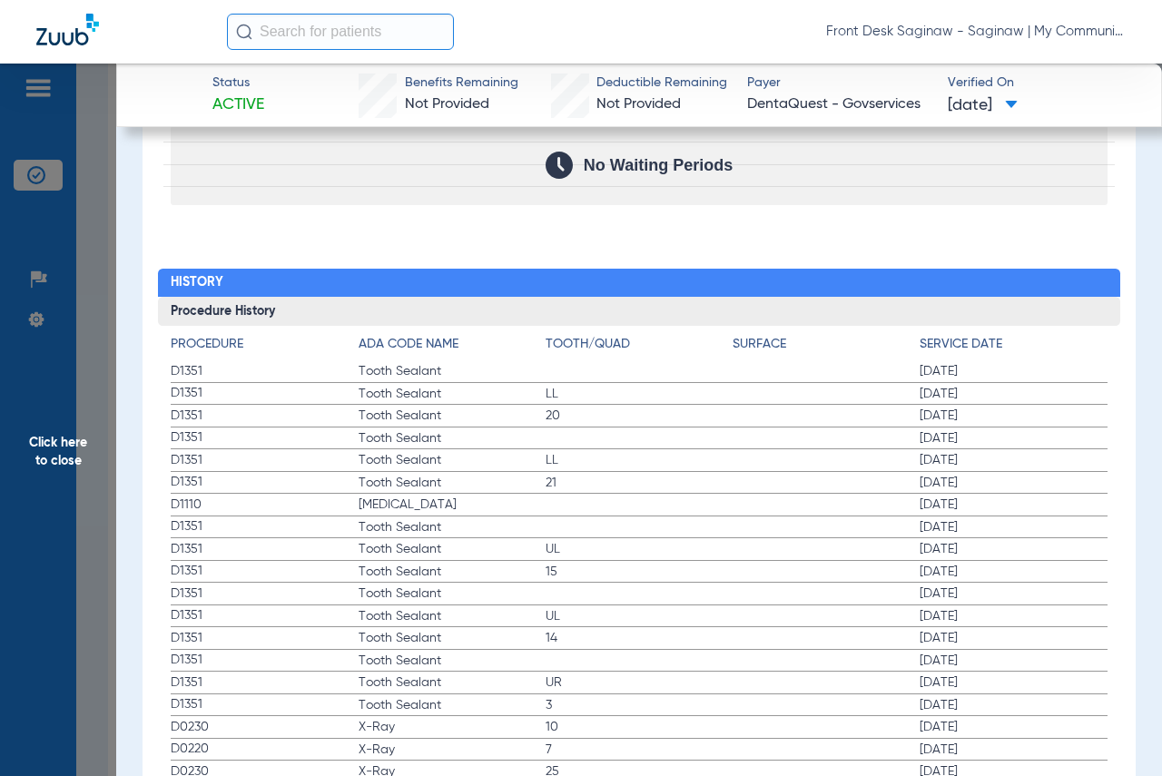
drag, startPoint x: 30, startPoint y: 544, endPoint x: 164, endPoint y: 532, distance: 134.9
click at [40, 544] on span "Click here to close" at bounding box center [58, 452] width 116 height 776
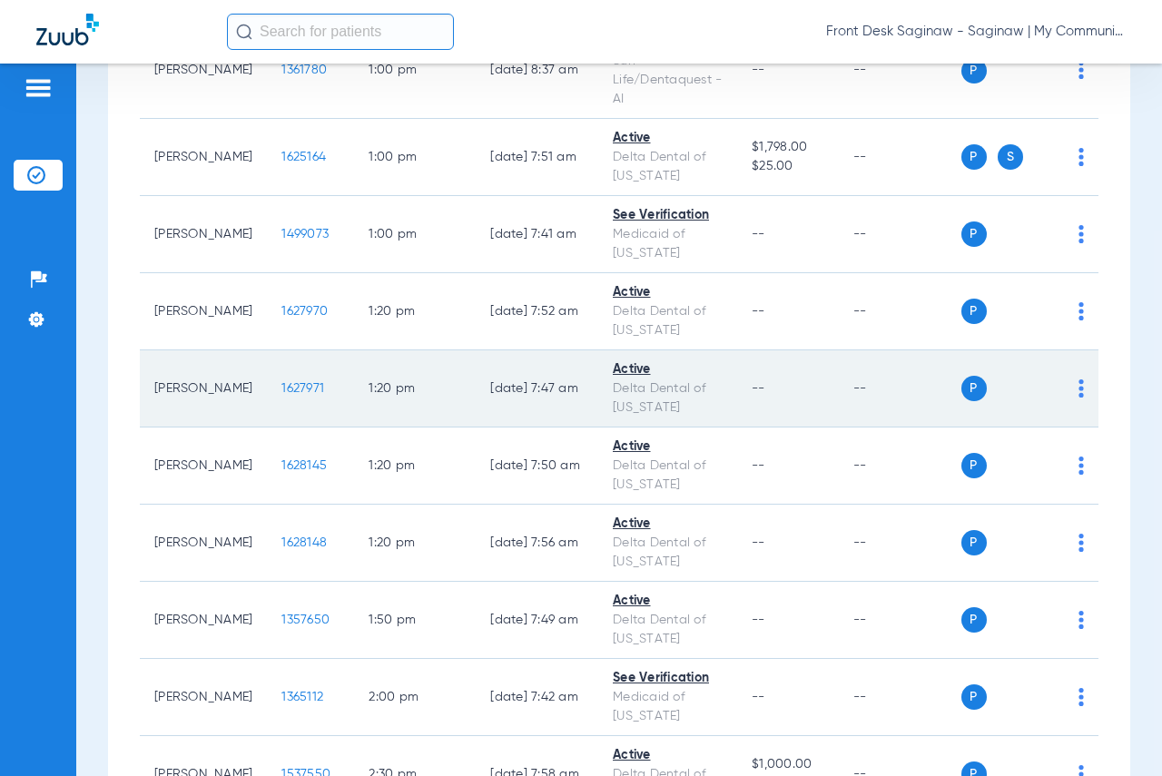
click at [298, 395] on span "1627971" at bounding box center [302, 388] width 43 height 13
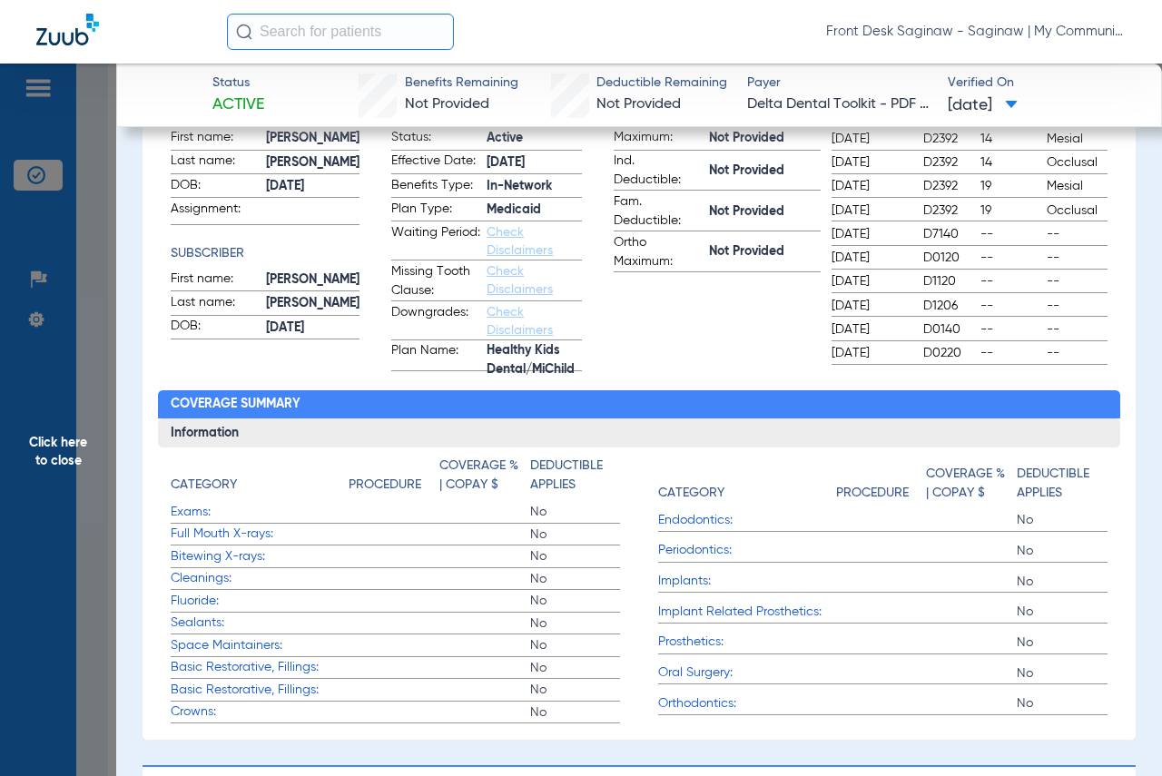
scroll to position [0, 0]
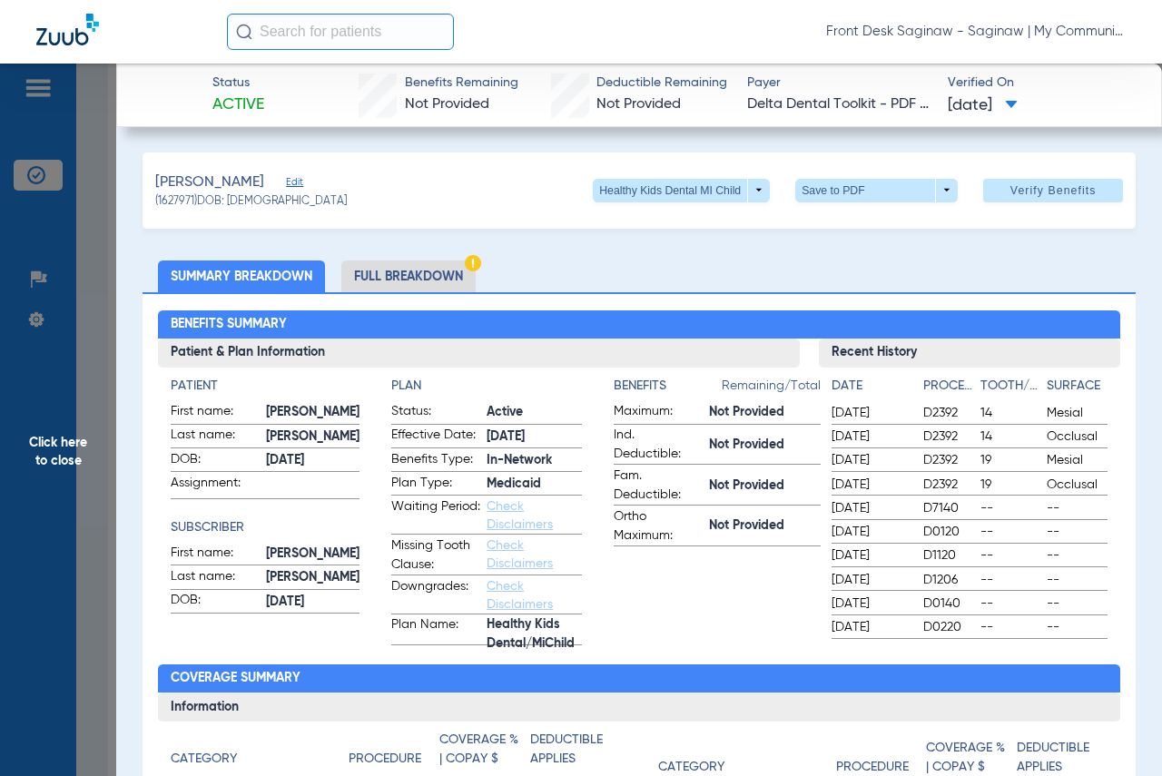
click at [18, 428] on span "Click here to close" at bounding box center [58, 452] width 116 height 776
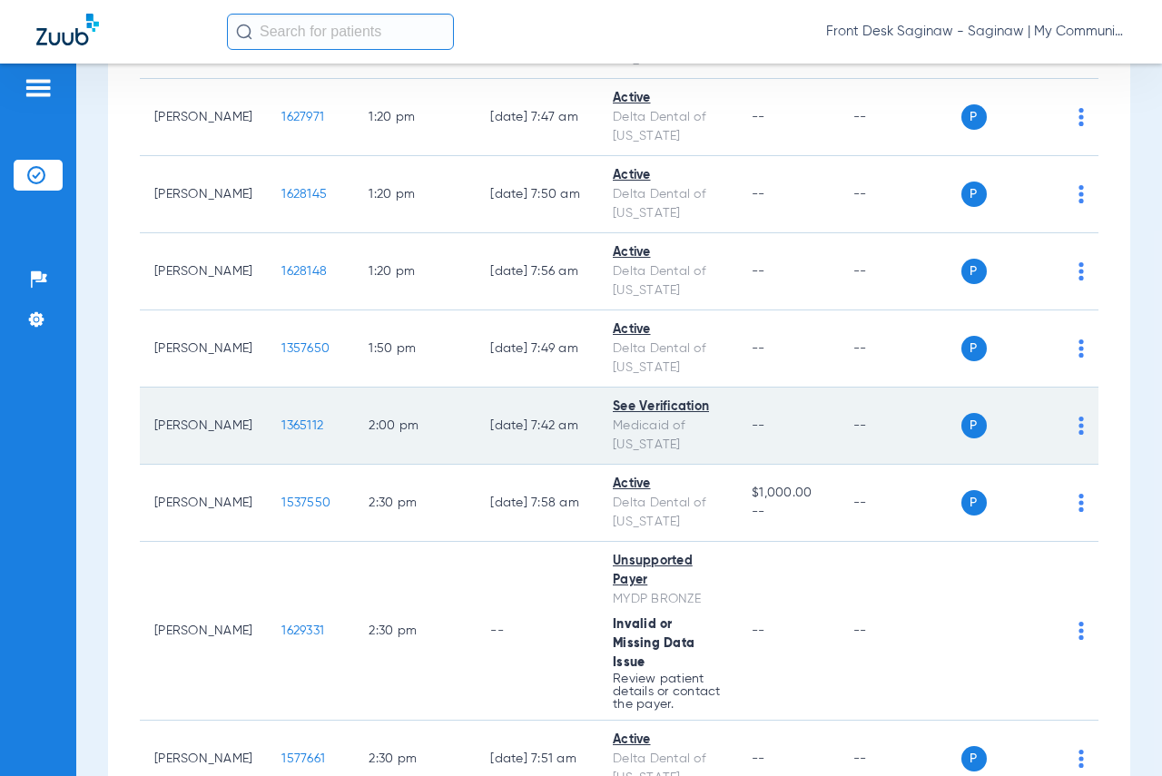
scroll to position [2179, 0]
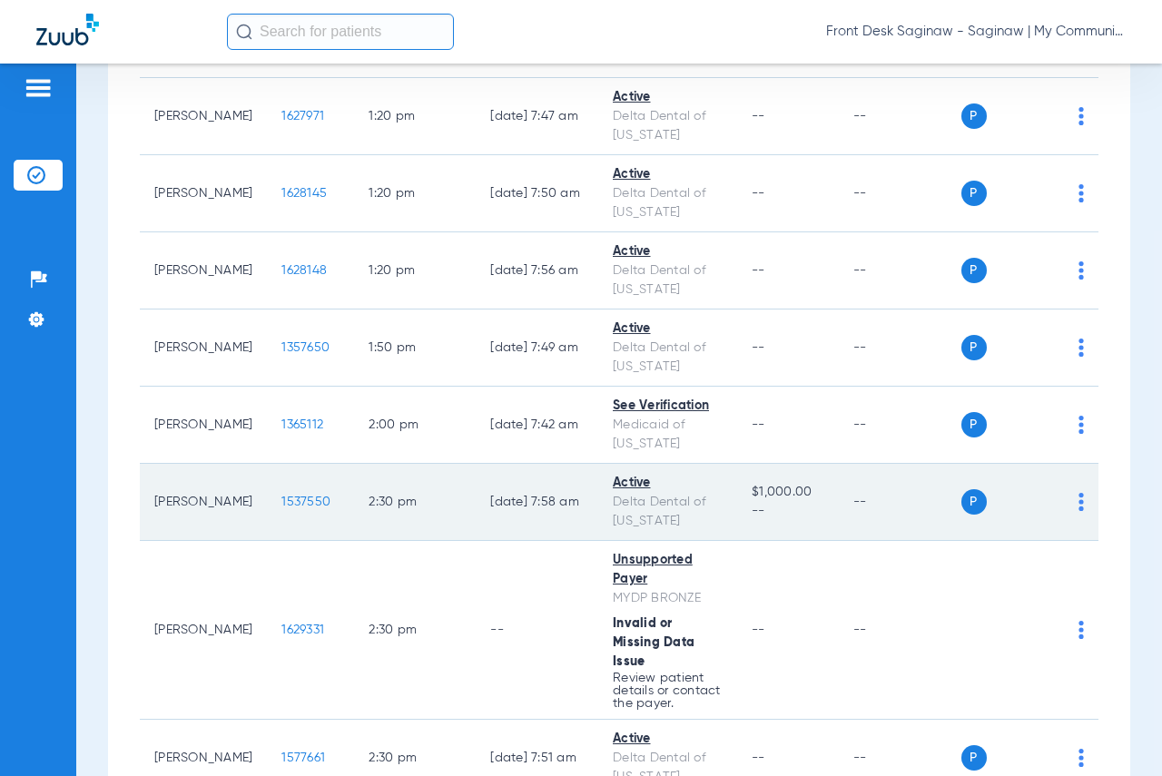
click at [281, 508] on span "1537550" at bounding box center [305, 502] width 49 height 13
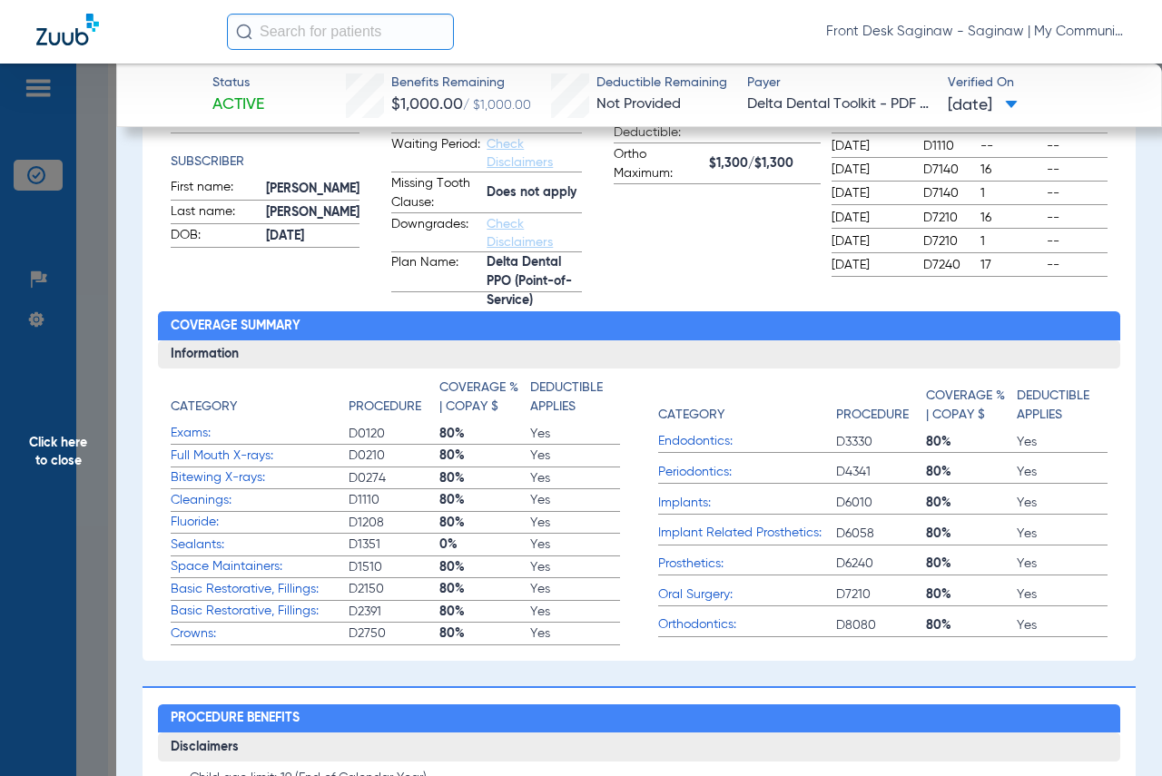
scroll to position [363, 0]
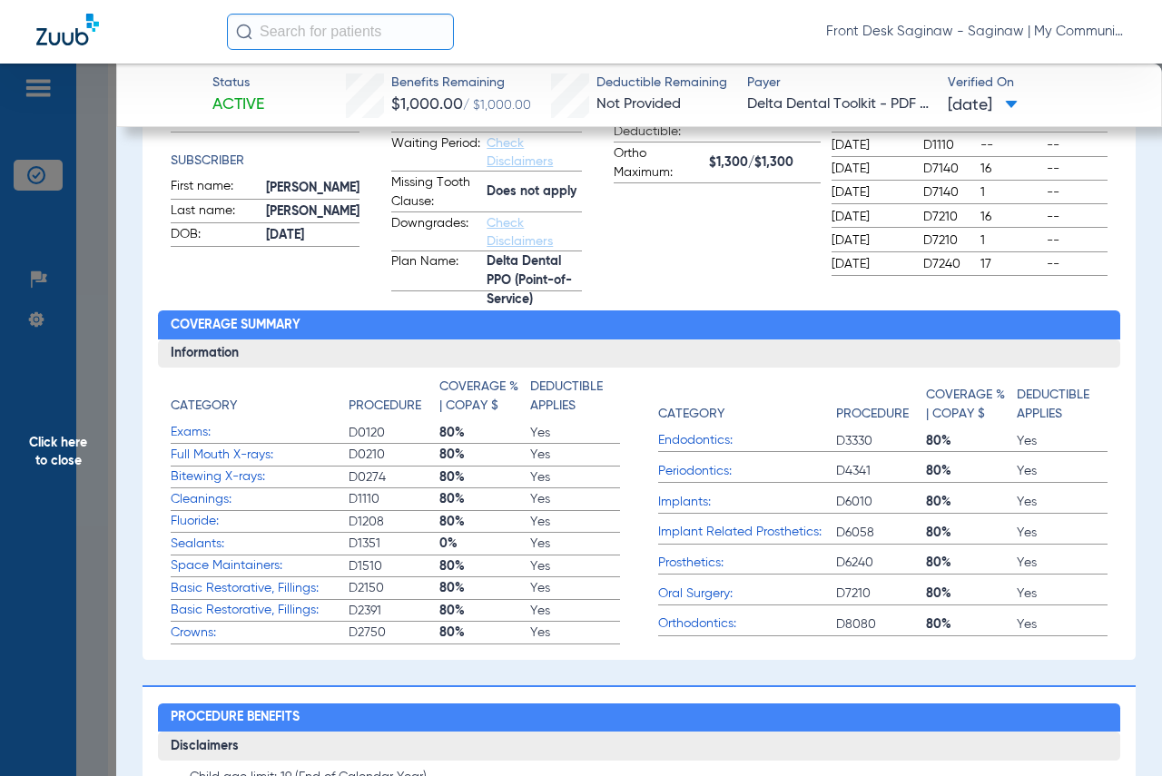
click at [33, 394] on span "Click here to close" at bounding box center [58, 452] width 116 height 776
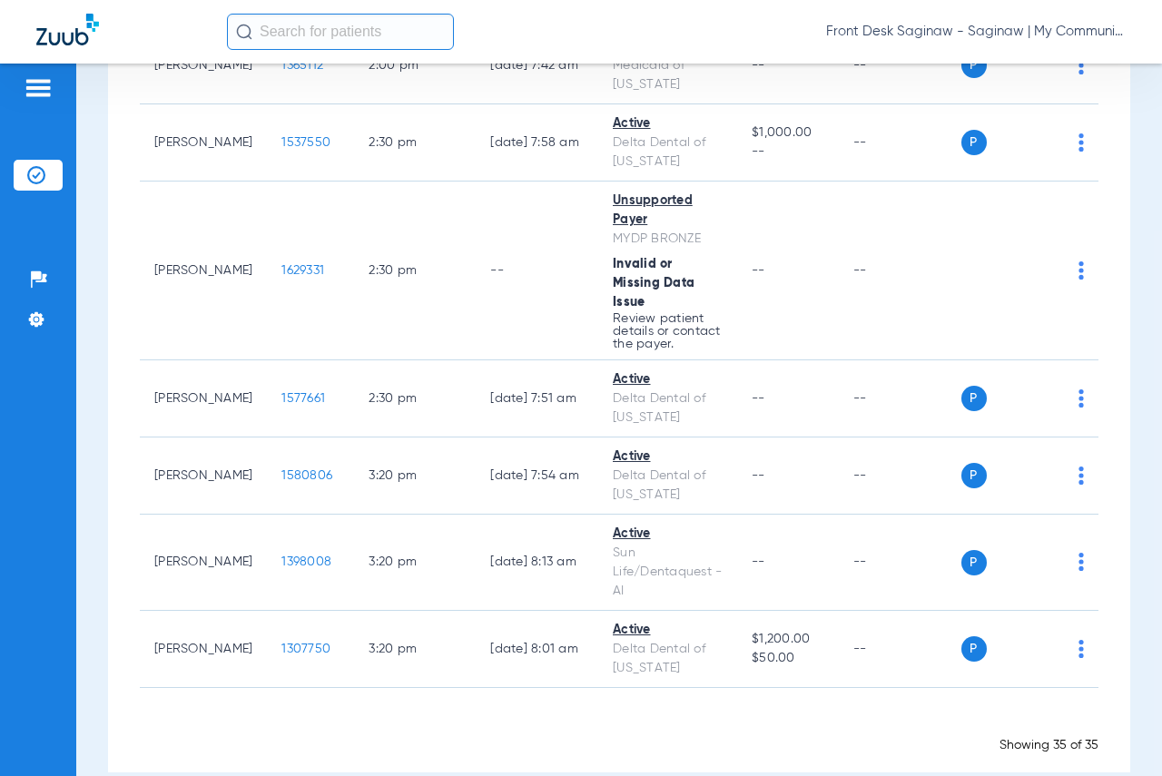
scroll to position [2542, 0]
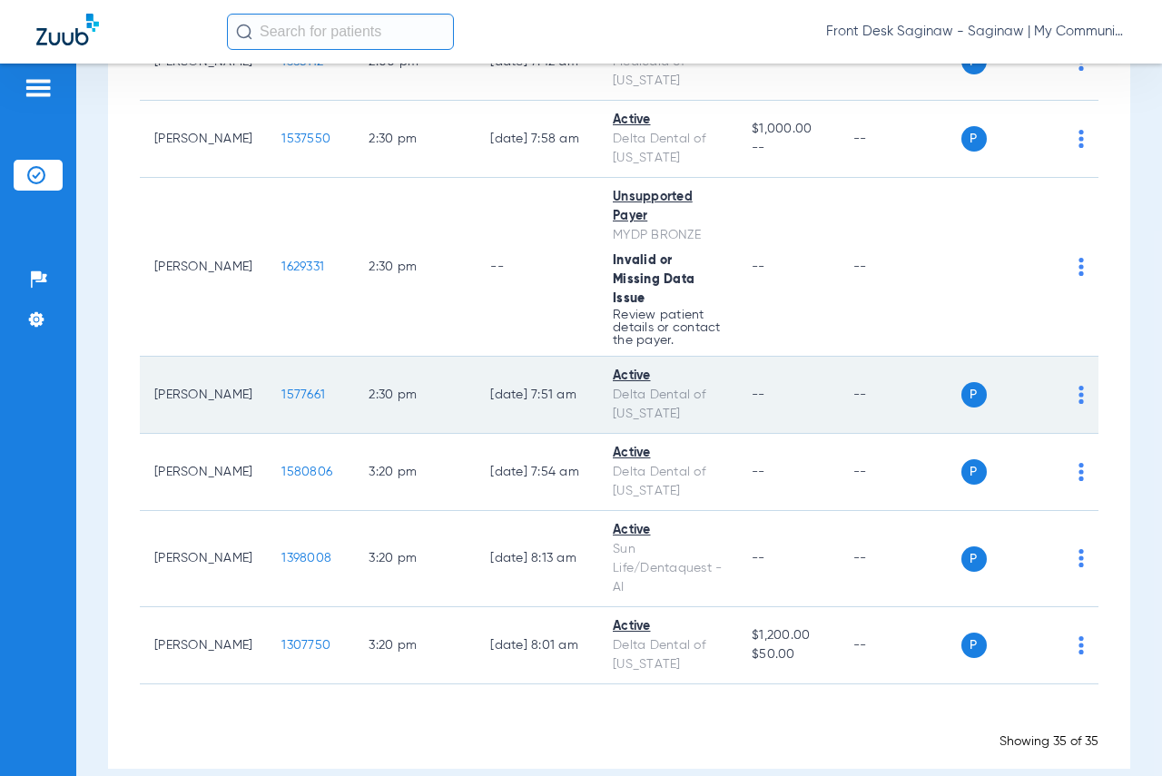
click at [284, 401] on span "1577661" at bounding box center [303, 395] width 44 height 13
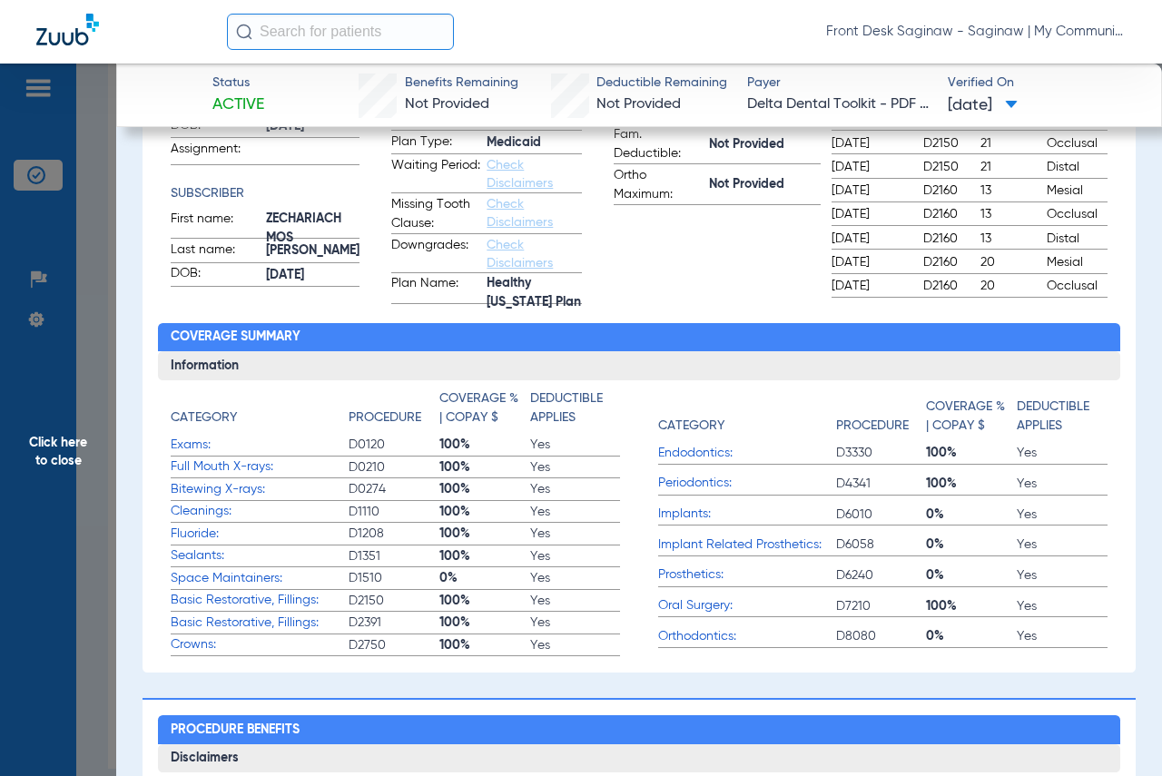
scroll to position [454, 0]
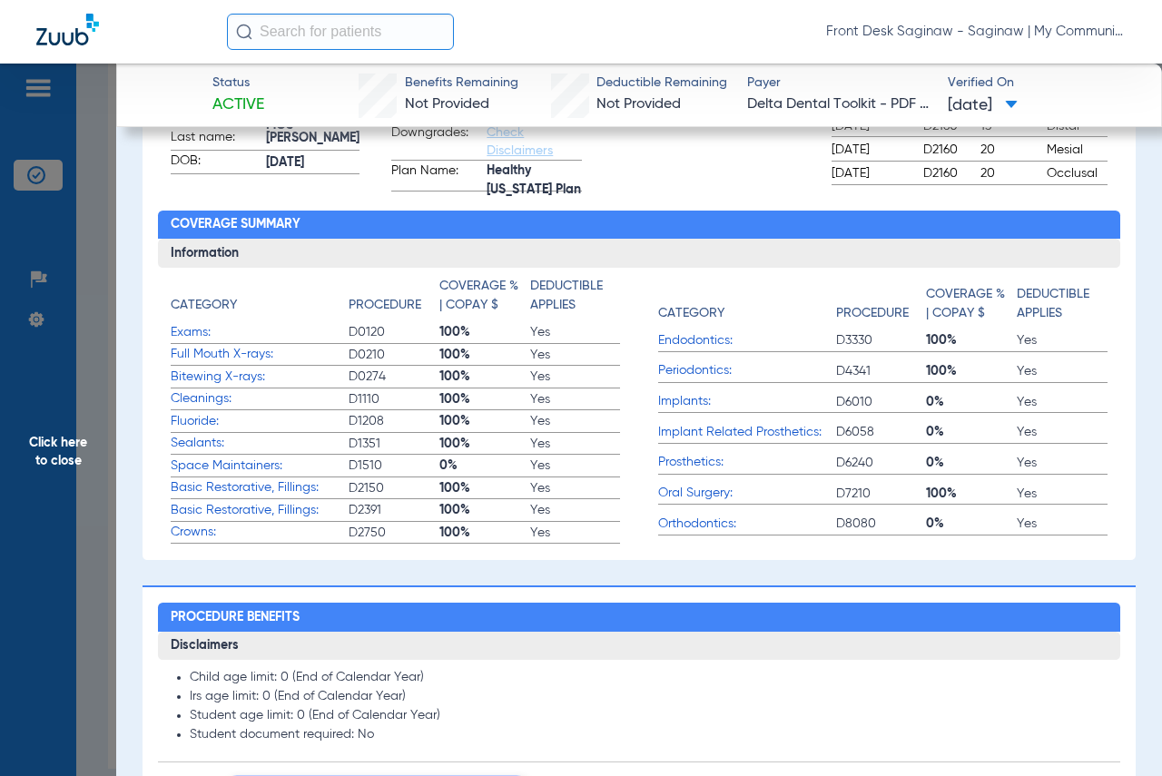
click at [5, 456] on span "Click here to close" at bounding box center [58, 452] width 116 height 776
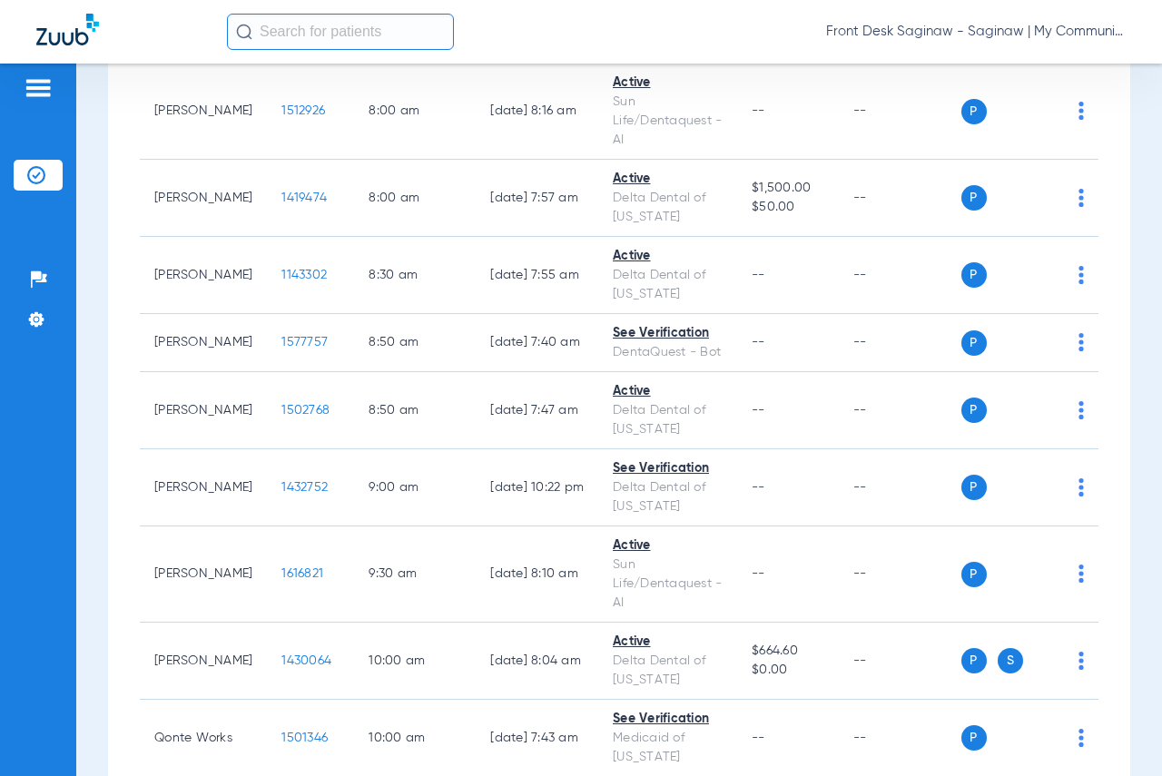
scroll to position [0, 0]
